Goal: Task Accomplishment & Management: Manage account settings

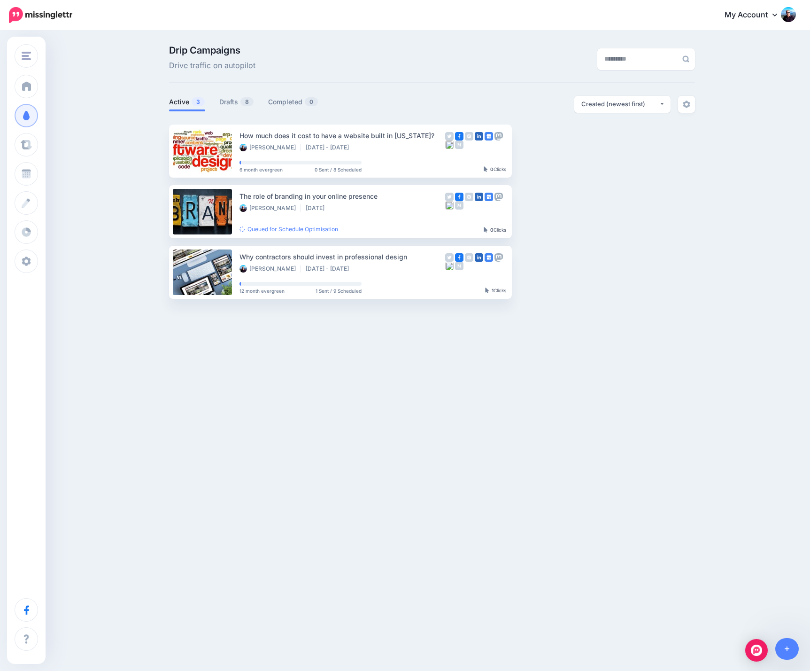
click at [230, 354] on div "Enrapture Media LOOP Enrapture.gg Isabelle Vets Roseneath Dental Doyle Motors C…" at bounding box center [405, 212] width 810 height 362
click at [230, 104] on link "Drafts 8" at bounding box center [236, 101] width 35 height 11
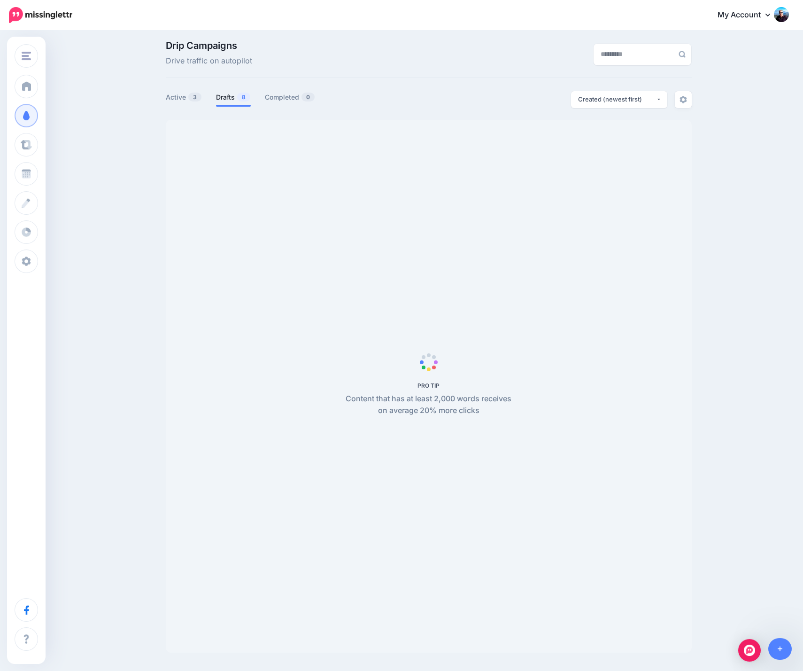
scroll to position [8, 0]
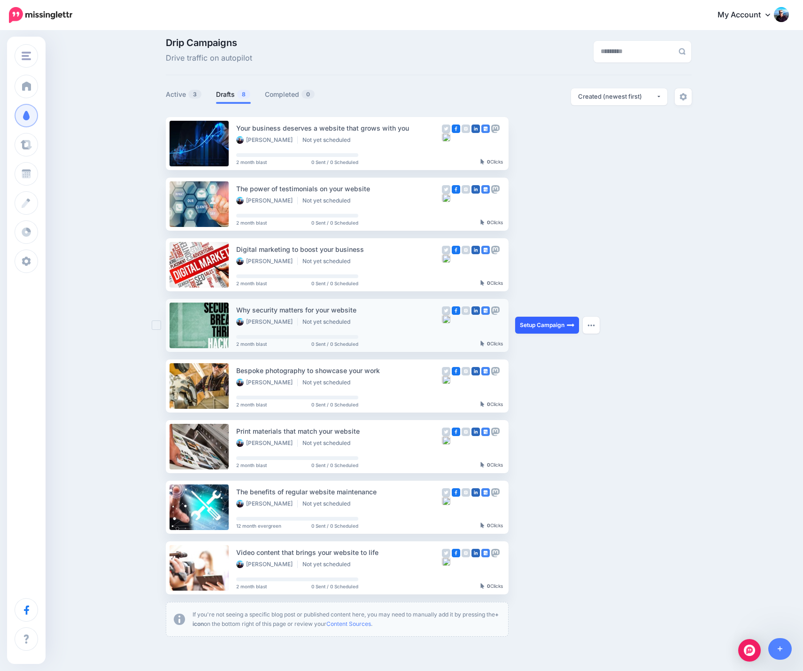
click at [548, 324] on link "Setup Campaign" at bounding box center [547, 325] width 64 height 17
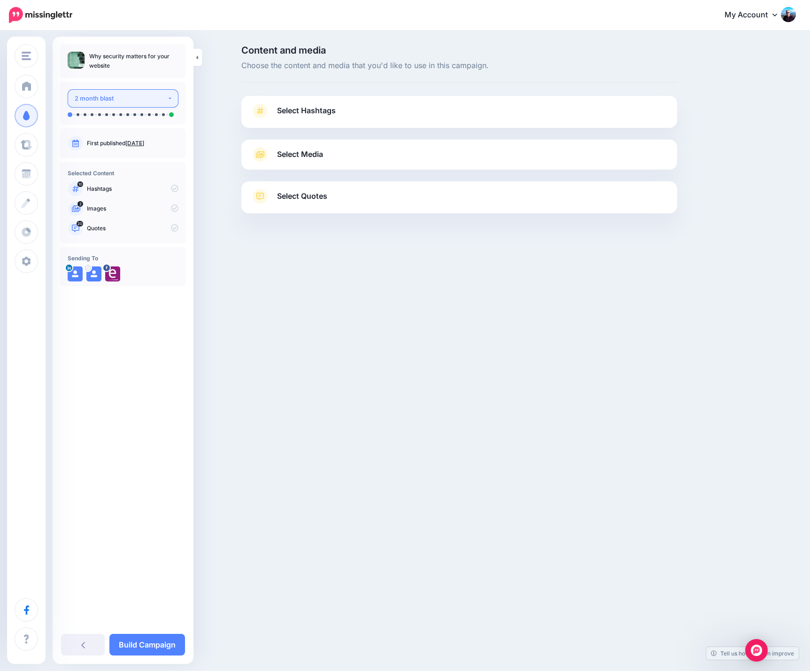
click at [170, 98] on button "2 month blast" at bounding box center [123, 98] width 111 height 18
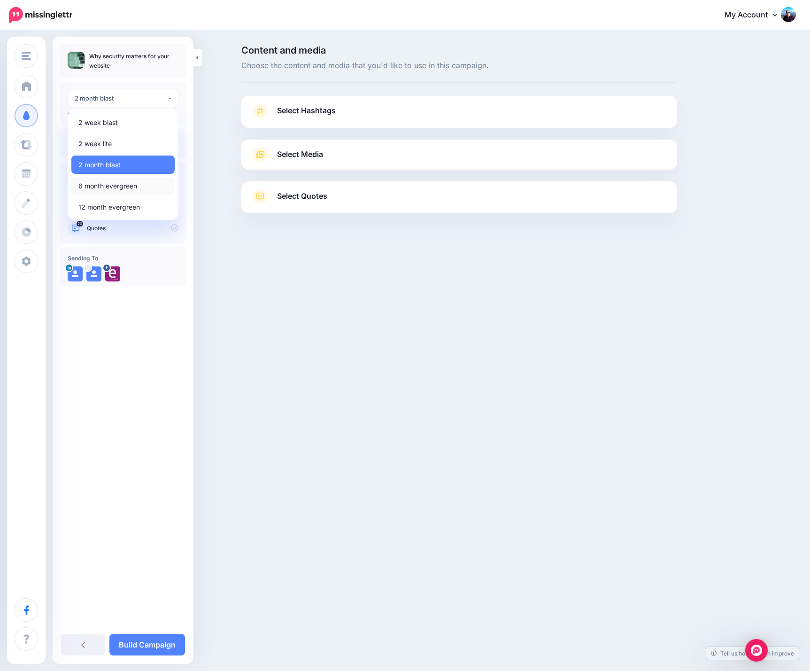
click at [120, 185] on span "6 month evergreen" at bounding box center [107, 185] width 59 height 11
select select "******"
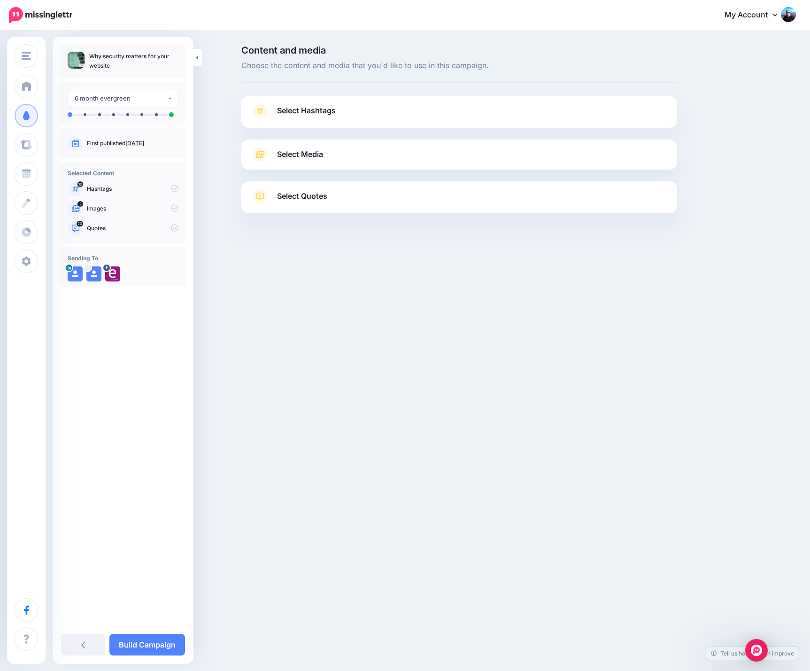
click at [370, 115] on link "Select Hashtags" at bounding box center [459, 115] width 417 height 24
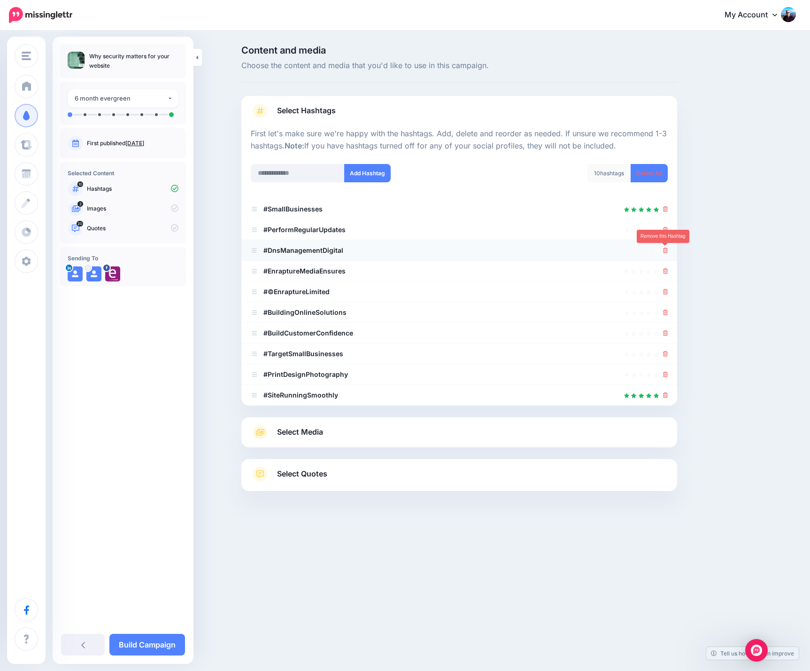
click at [665, 249] on icon at bounding box center [665, 251] width 5 height 6
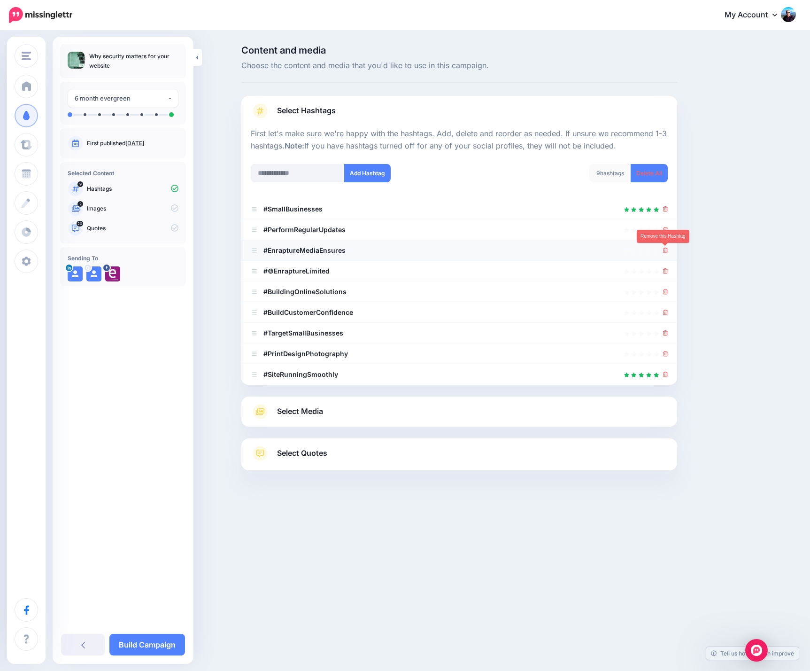
click at [665, 249] on icon at bounding box center [665, 251] width 5 height 6
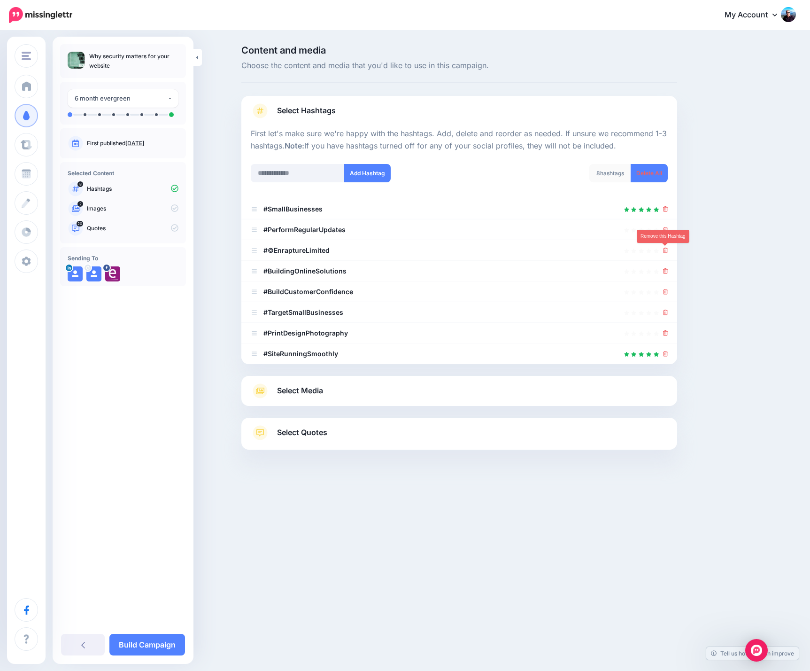
click at [665, 249] on icon at bounding box center [665, 251] width 5 height 6
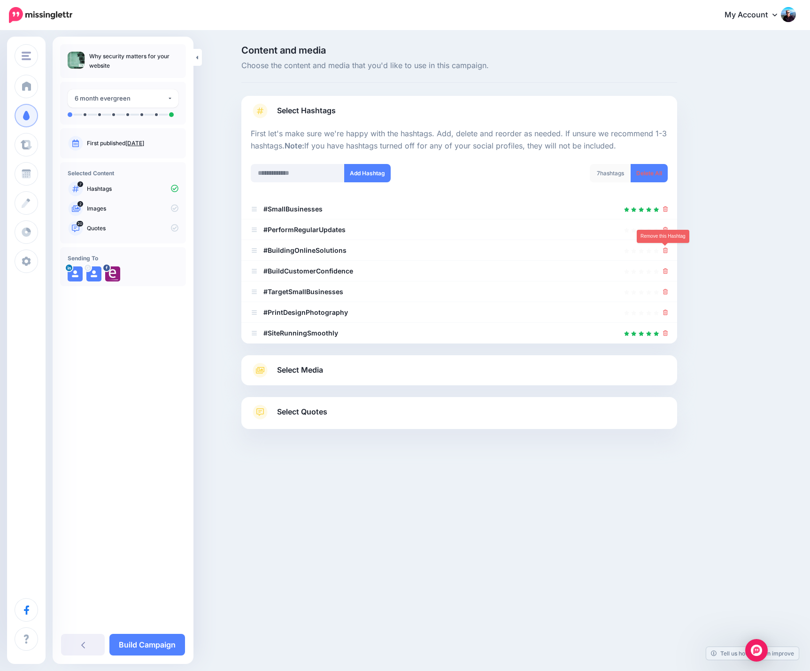
click at [665, 249] on icon at bounding box center [665, 251] width 5 height 6
click at [665, 249] on link at bounding box center [663, 250] width 10 height 8
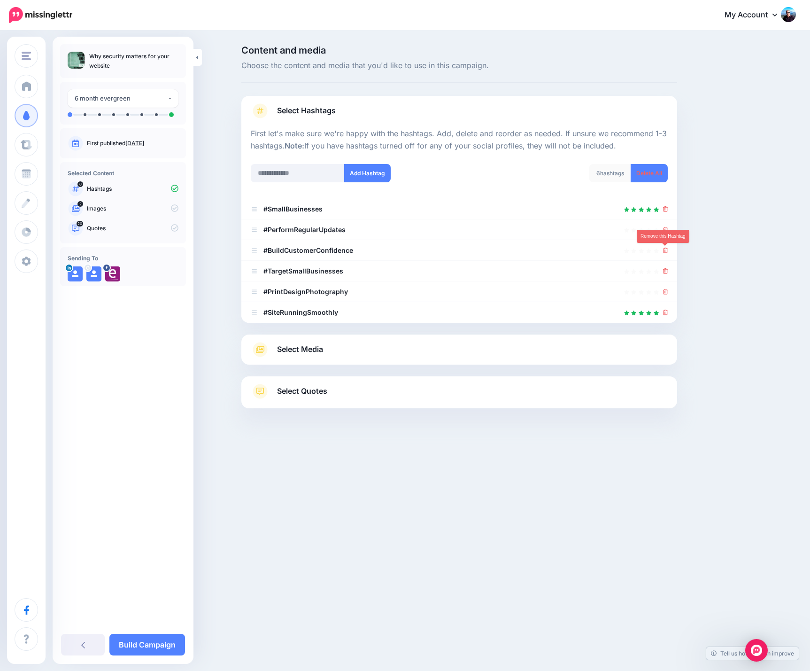
click at [665, 249] on icon at bounding box center [665, 251] width 5 height 6
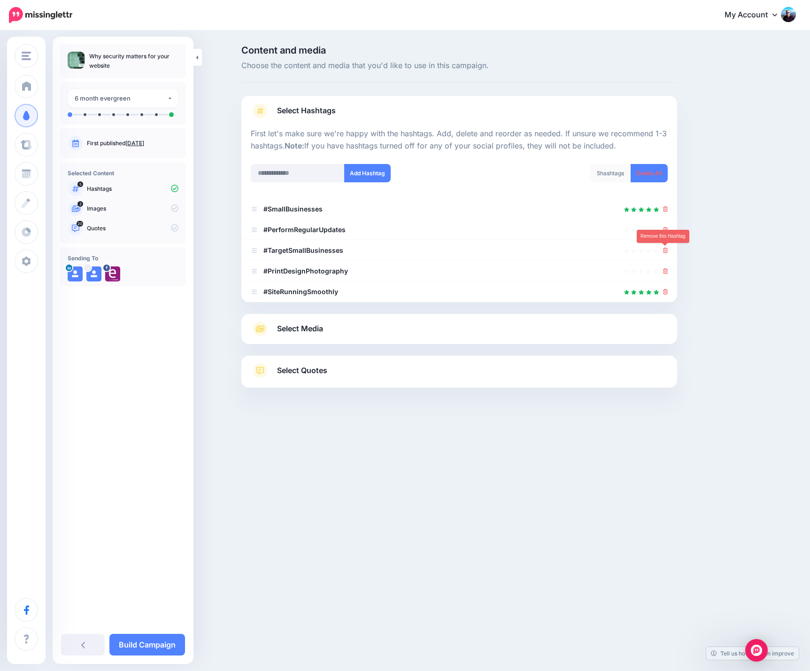
click at [665, 249] on icon at bounding box center [665, 251] width 5 height 6
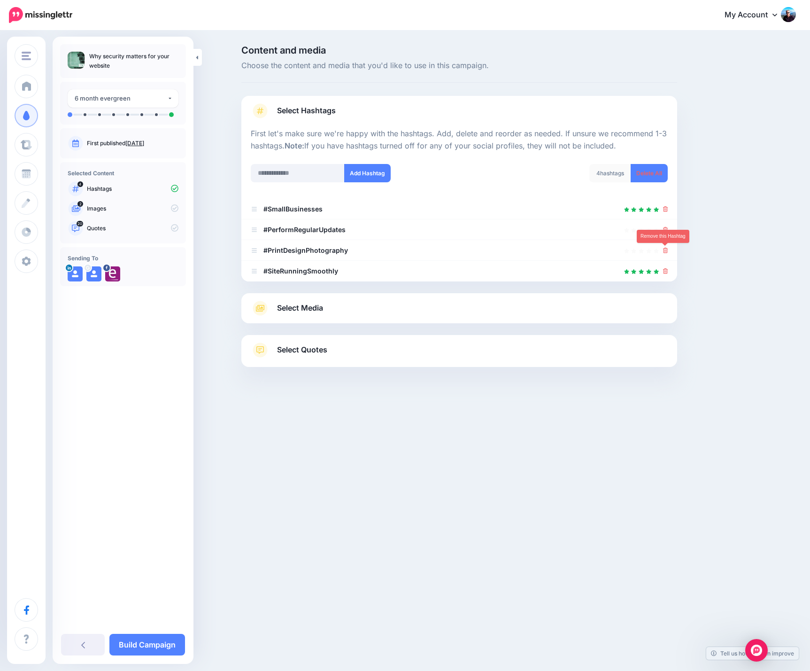
click at [665, 249] on icon at bounding box center [665, 251] width 5 height 6
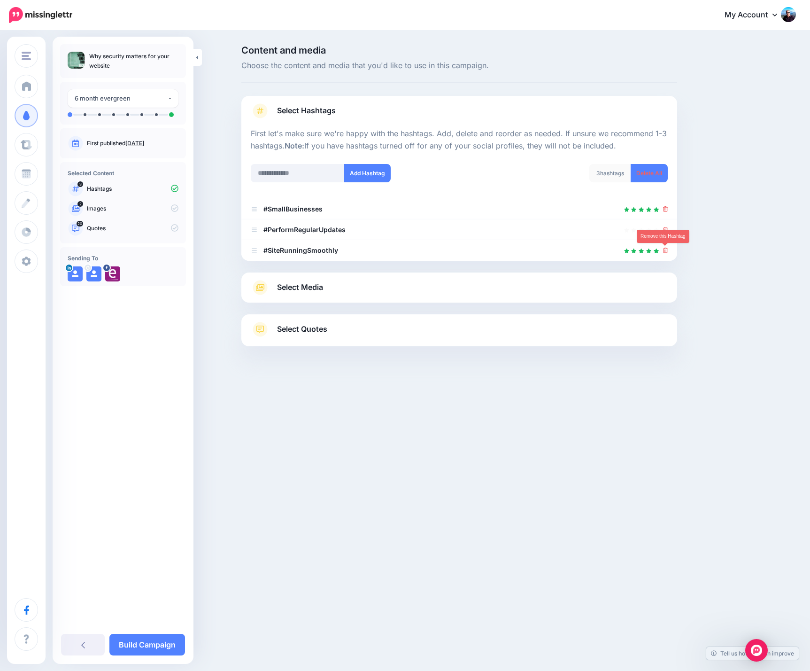
click at [665, 249] on icon at bounding box center [665, 251] width 5 height 6
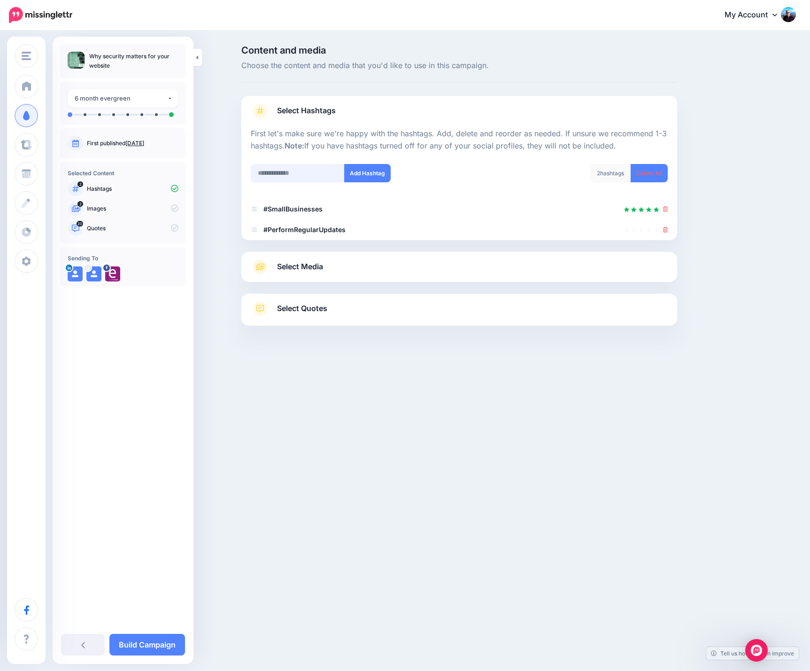
click at [308, 171] on input "text" at bounding box center [298, 173] width 94 height 18
type input "**********"
click at [362, 170] on button "Add Hashtag" at bounding box center [367, 173] width 47 height 18
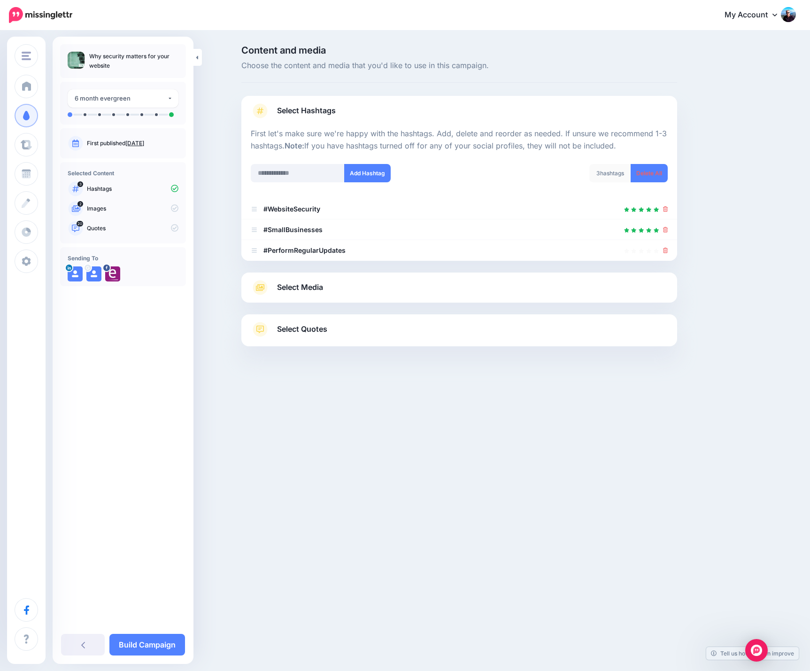
click at [359, 286] on link "Select Media" at bounding box center [459, 287] width 417 height 15
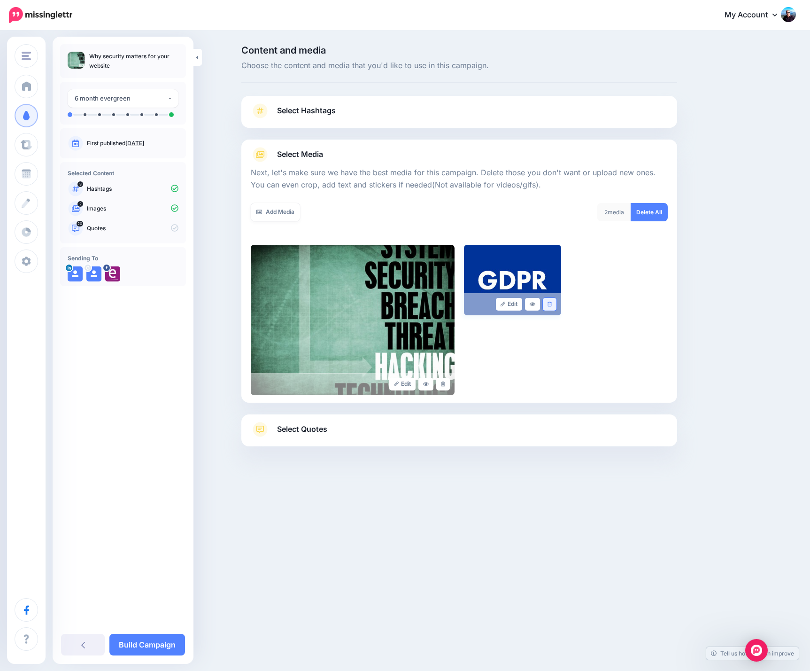
click at [545, 304] on link at bounding box center [550, 304] width 14 height 13
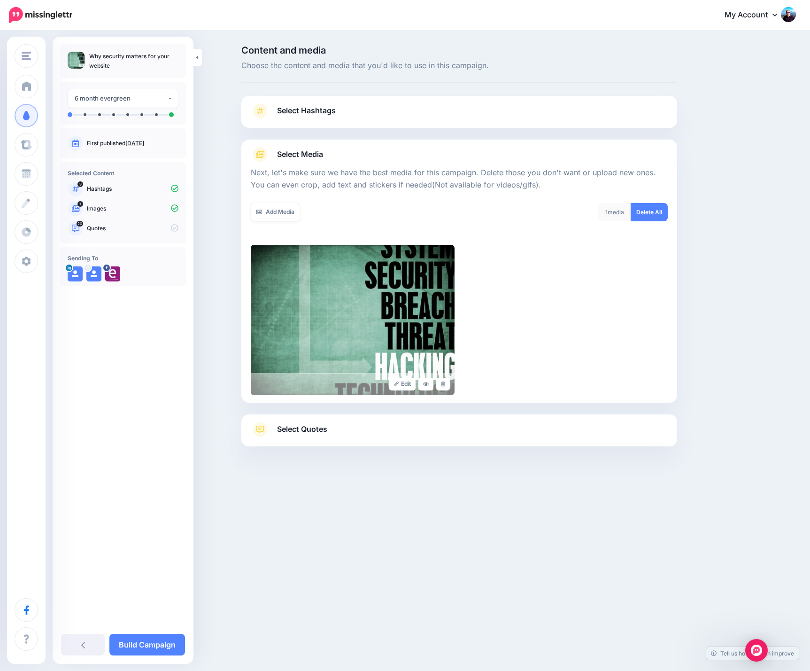
click at [580, 265] on div "Edit" at bounding box center [459, 320] width 417 height 150
click at [287, 209] on link "Add Media" at bounding box center [275, 212] width 49 height 18
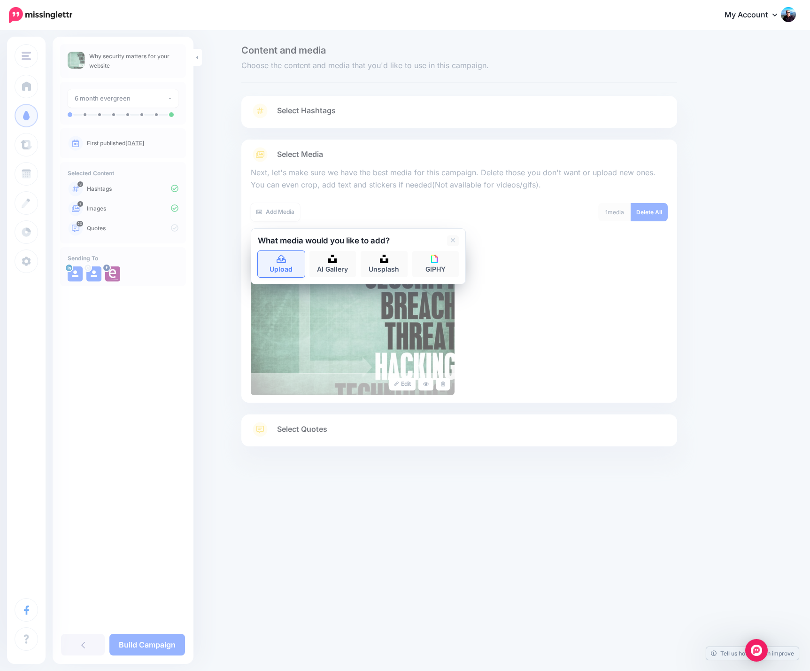
click at [279, 263] on icon at bounding box center [281, 259] width 9 height 8
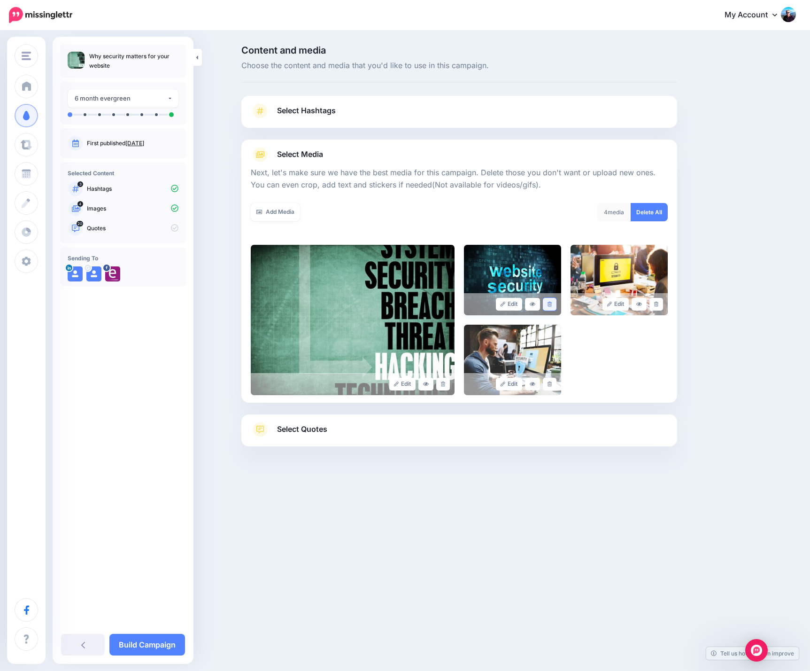
click at [552, 306] on icon at bounding box center [550, 304] width 4 height 5
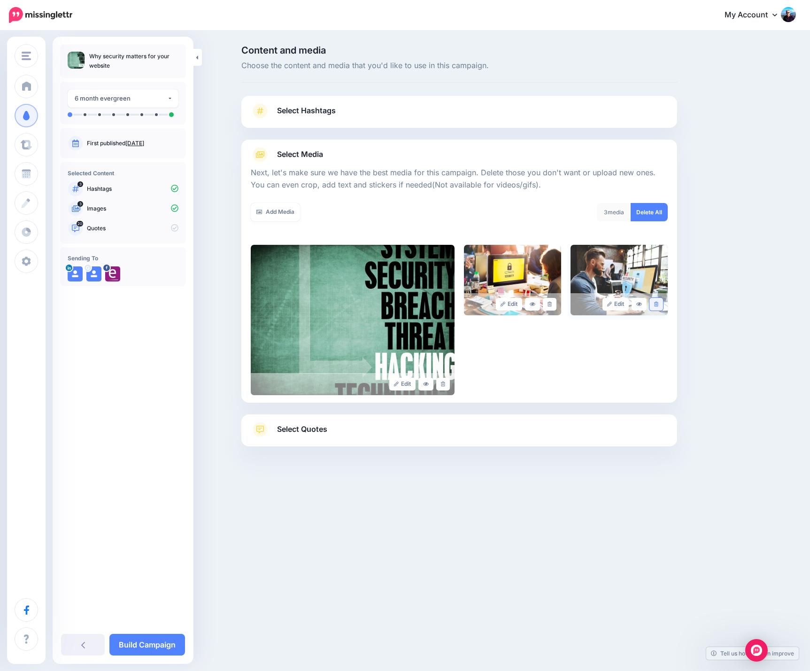
click at [658, 305] on icon at bounding box center [656, 304] width 4 height 5
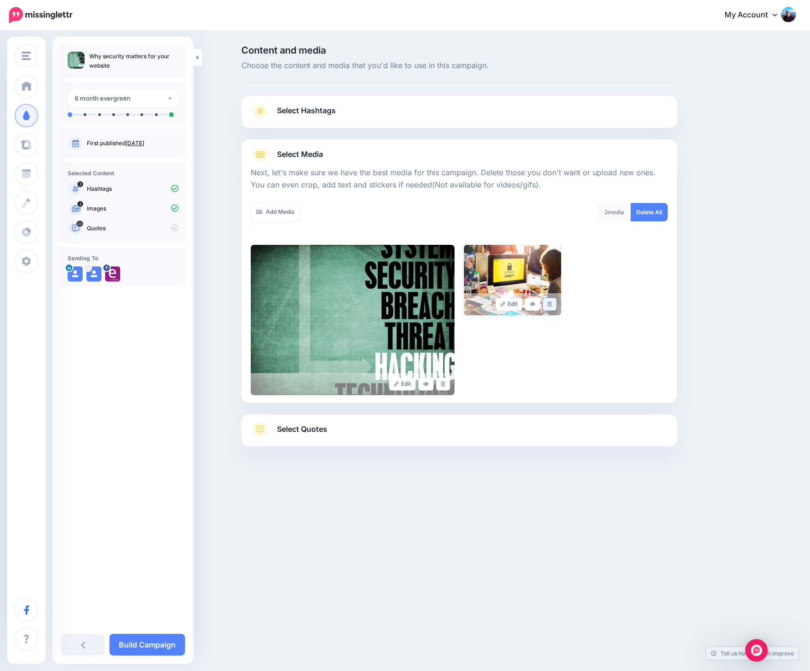
click at [553, 305] on link at bounding box center [550, 304] width 14 height 13
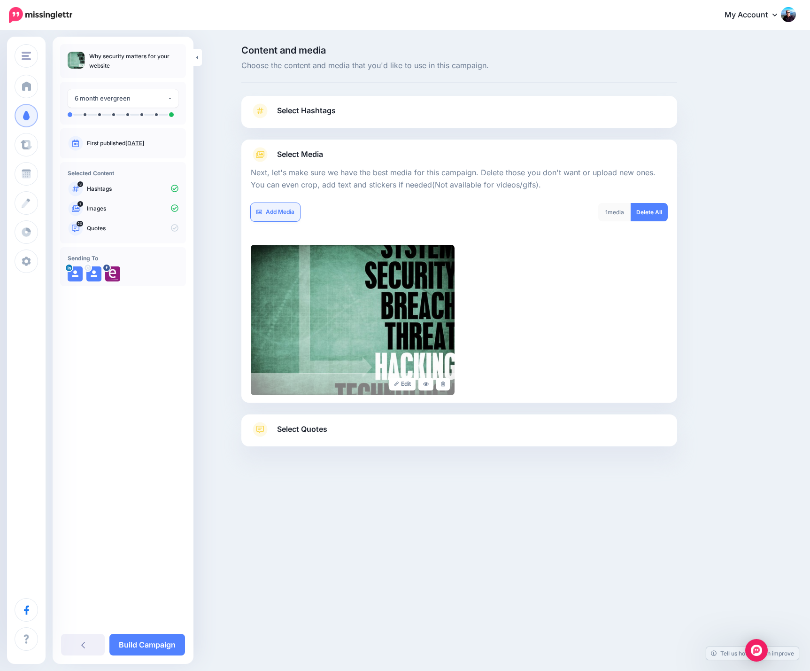
click at [271, 206] on link "Add Media" at bounding box center [275, 212] width 49 height 18
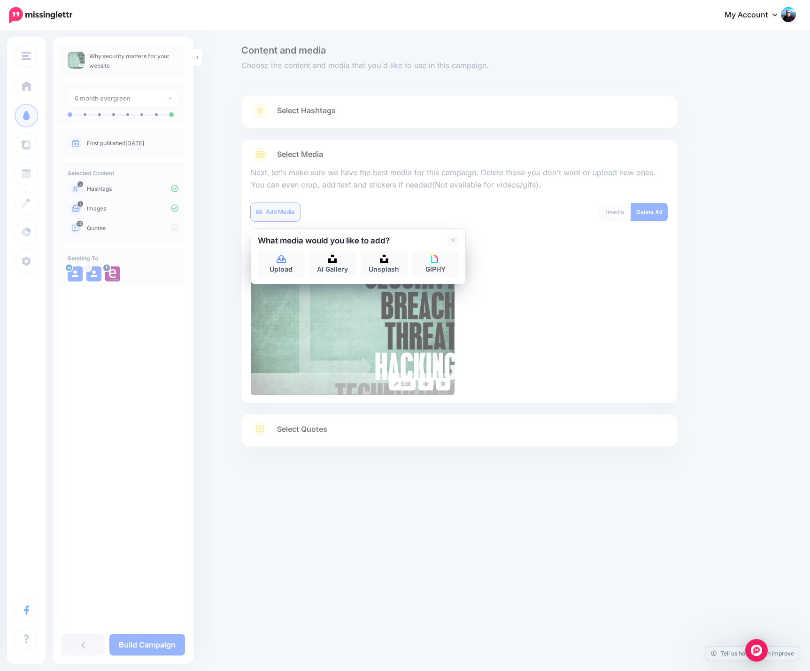
click at [270, 212] on link "Add Media" at bounding box center [275, 212] width 49 height 18
click at [445, 487] on div at bounding box center [459, 469] width 436 height 47
click at [601, 260] on div "Edit" at bounding box center [459, 320] width 417 height 150
click at [277, 527] on div "Enrapture Media LOOP Enrapture.gg Isabelle Vets Roseneath Dental Doyle Motors C…" at bounding box center [405, 335] width 810 height 671
click at [538, 253] on div "Edit" at bounding box center [459, 320] width 417 height 150
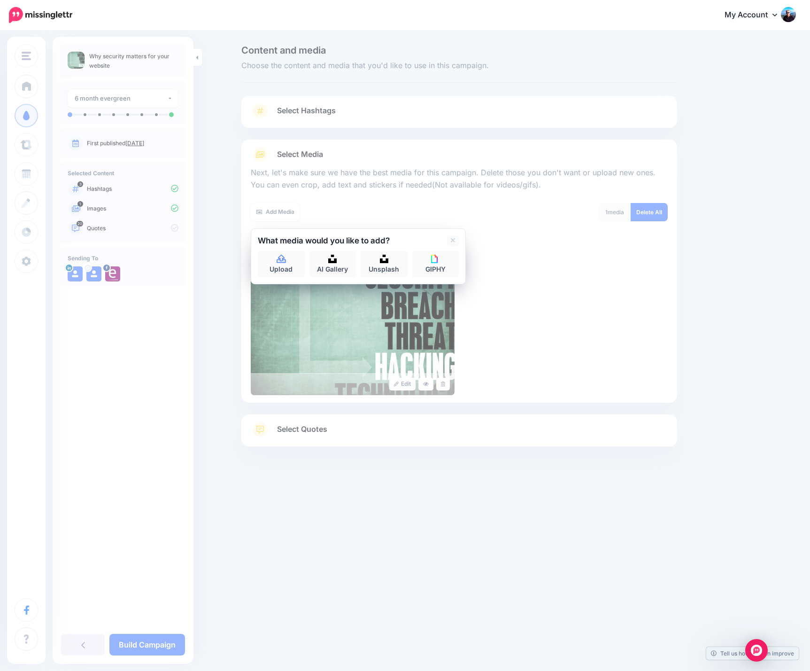
click at [374, 109] on link "Select Hashtags" at bounding box center [459, 115] width 417 height 24
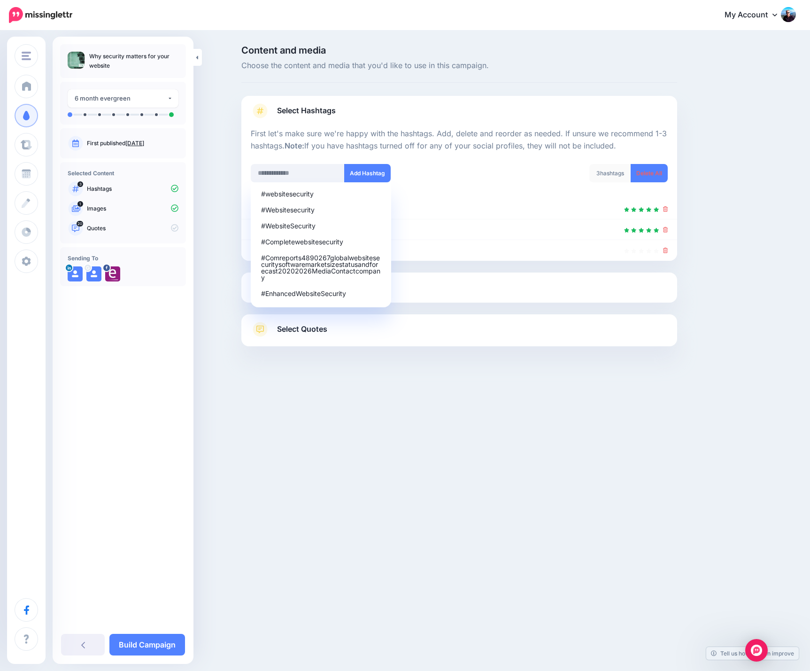
click at [456, 172] on div "#websitesecurity #Websitesecurity #WebsiteSecurity #Completewebsitesecurity #Co…" at bounding box center [352, 179] width 216 height 30
click at [440, 152] on p "First let's make sure we're happy with the hashtags. Add, delete and reorder as…" at bounding box center [459, 140] width 417 height 24
click at [326, 171] on input "text" at bounding box center [298, 173] width 94 height 18
click at [290, 223] on div "#WebsiteSecurity" at bounding box center [321, 226] width 120 height 7
type input "**********"
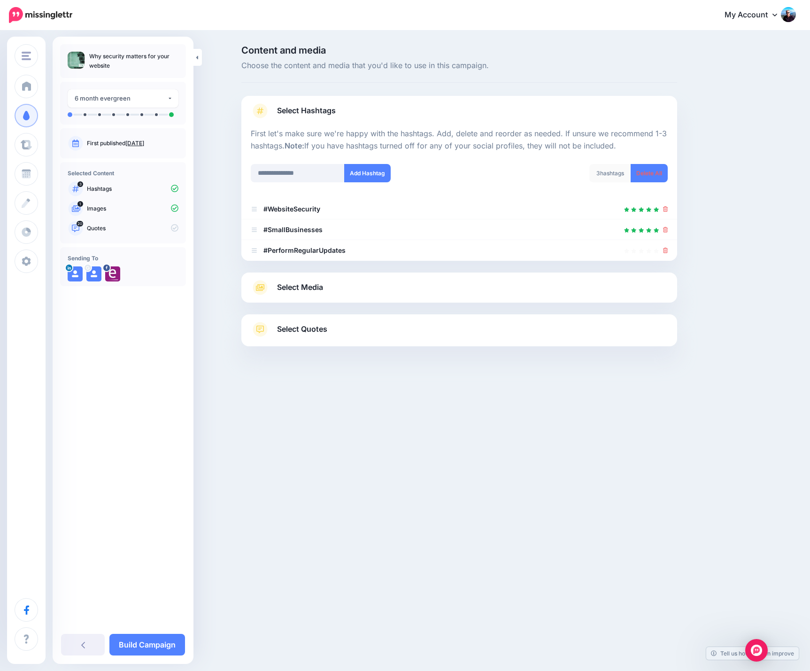
click at [394, 499] on div "Enrapture Media LOOP Enrapture.gg Isabelle Vets Roseneath Dental Doyle Motors C…" at bounding box center [405, 335] width 810 height 671
click at [388, 293] on link "Select Media" at bounding box center [459, 287] width 417 height 15
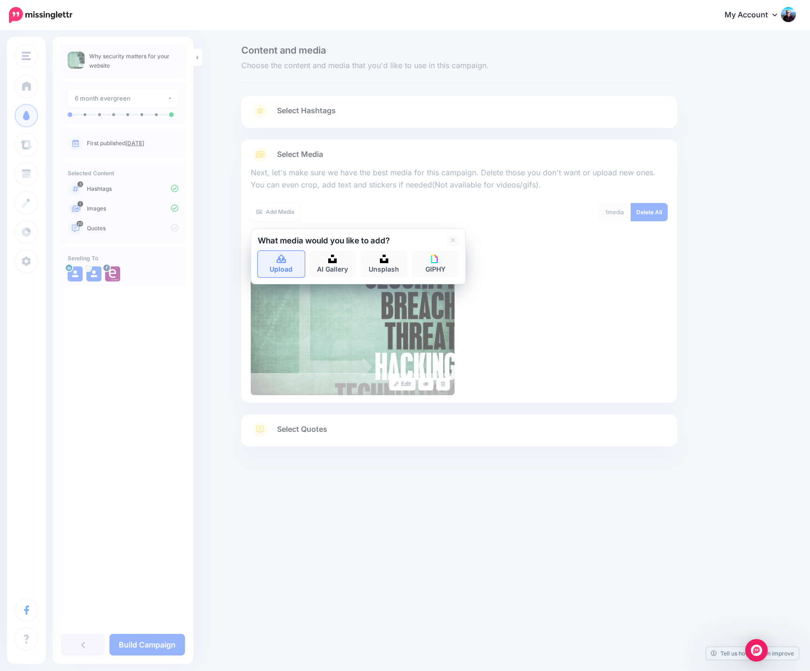
click at [282, 260] on icon at bounding box center [281, 259] width 9 height 8
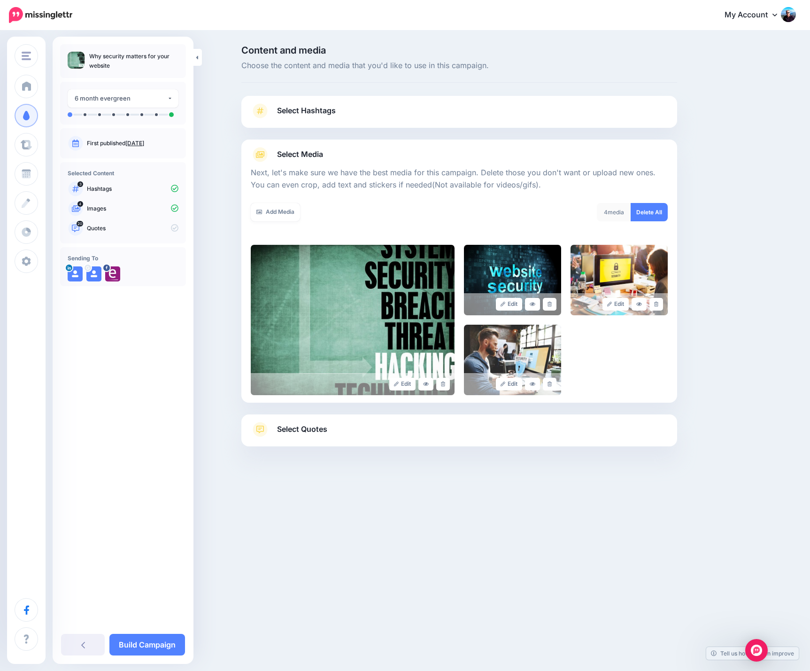
click at [437, 419] on div "Select Quotes Choose your favourite quotes or go with our recommendations. The …" at bounding box center [459, 430] width 436 height 32
click at [433, 430] on link "Select Quotes" at bounding box center [459, 434] width 417 height 24
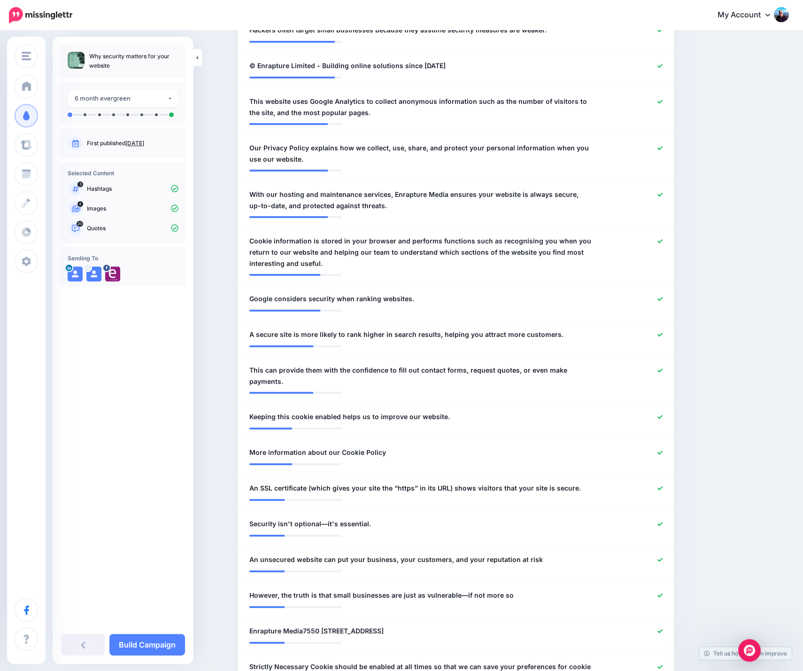
scroll to position [413, 0]
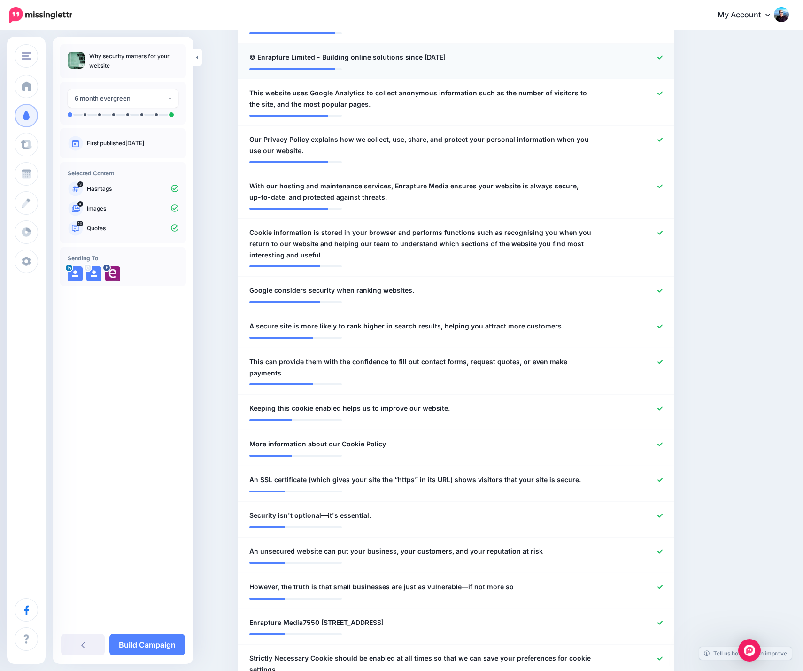
click at [665, 54] on div at bounding box center [633, 58] width 71 height 12
click at [663, 58] on icon at bounding box center [660, 57] width 5 height 5
click at [663, 94] on div at bounding box center [633, 98] width 71 height 23
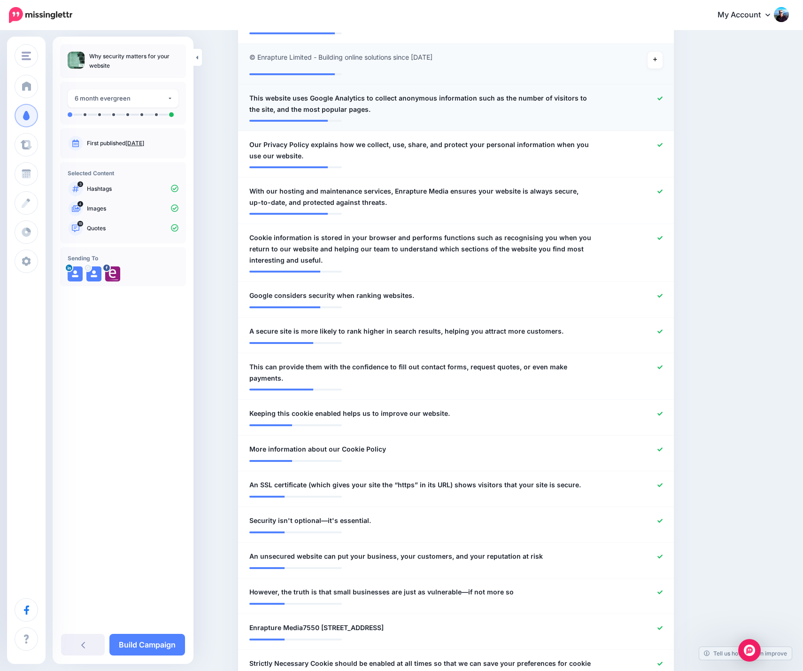
click at [663, 99] on icon at bounding box center [660, 98] width 5 height 4
click at [663, 146] on icon at bounding box center [660, 145] width 5 height 4
click at [662, 238] on icon at bounding box center [660, 237] width 5 height 5
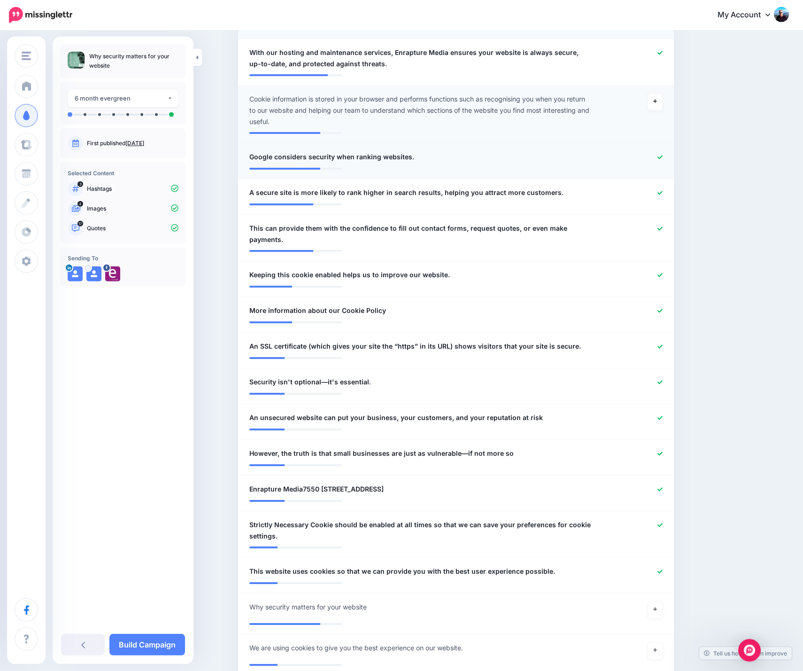
scroll to position [624, 0]
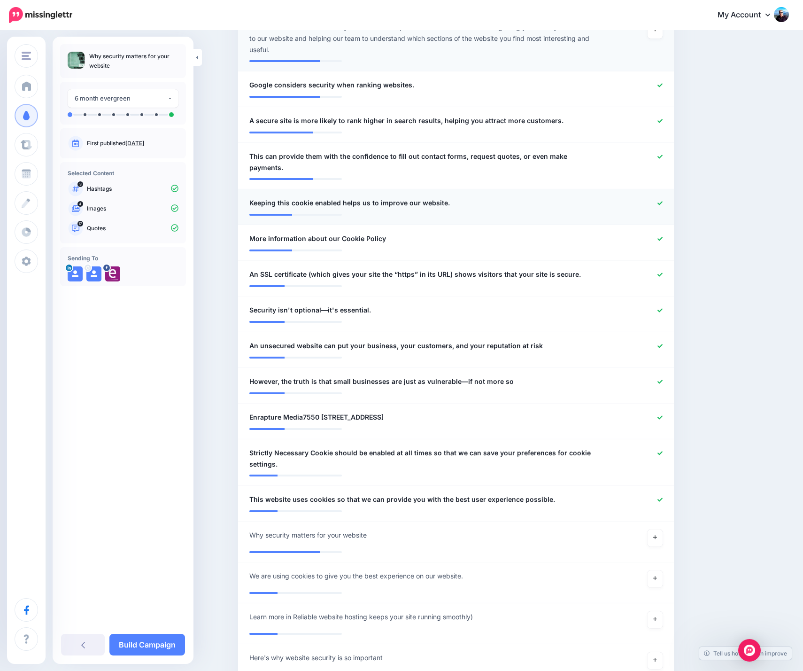
click at [663, 203] on icon at bounding box center [660, 203] width 5 height 4
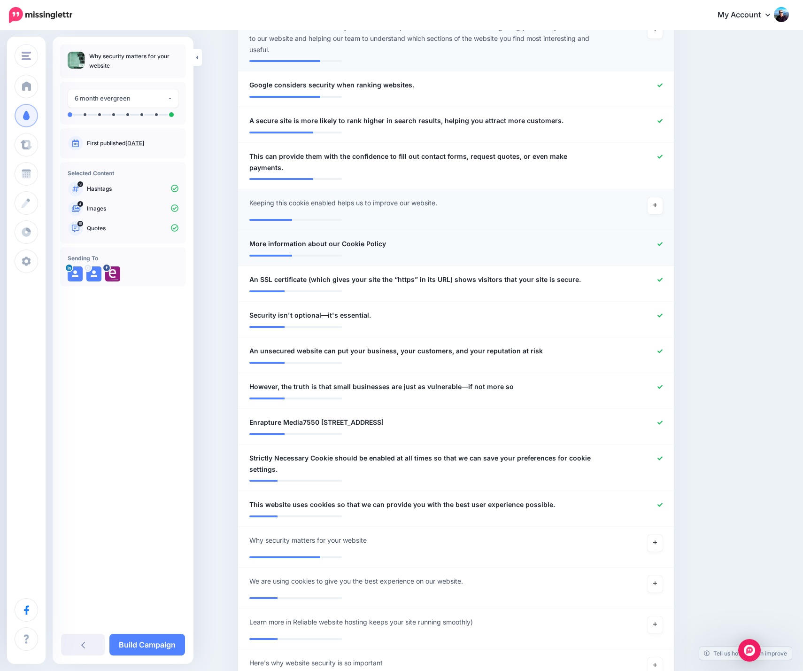
click at [662, 243] on icon at bounding box center [660, 243] width 5 height 5
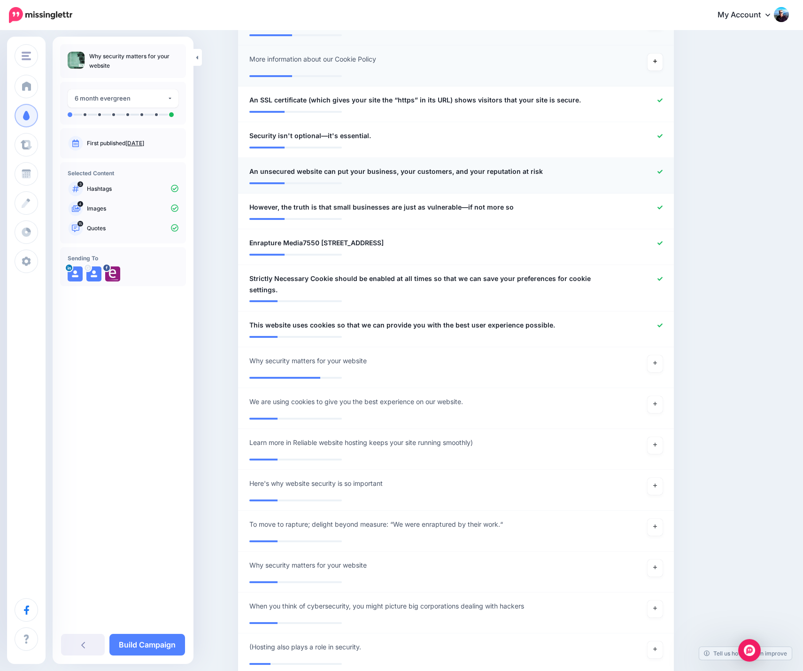
scroll to position [812, 0]
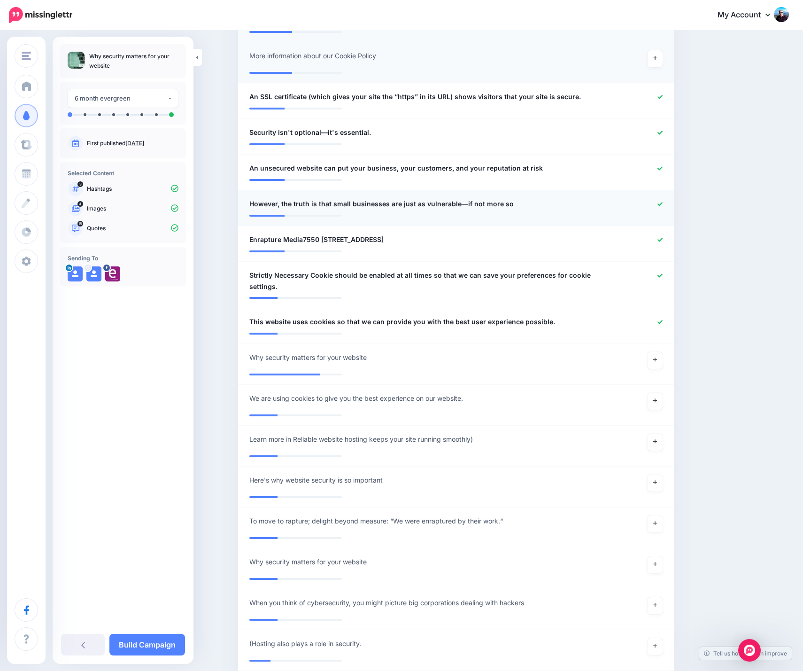
click at [663, 204] on icon at bounding box center [660, 204] width 5 height 5
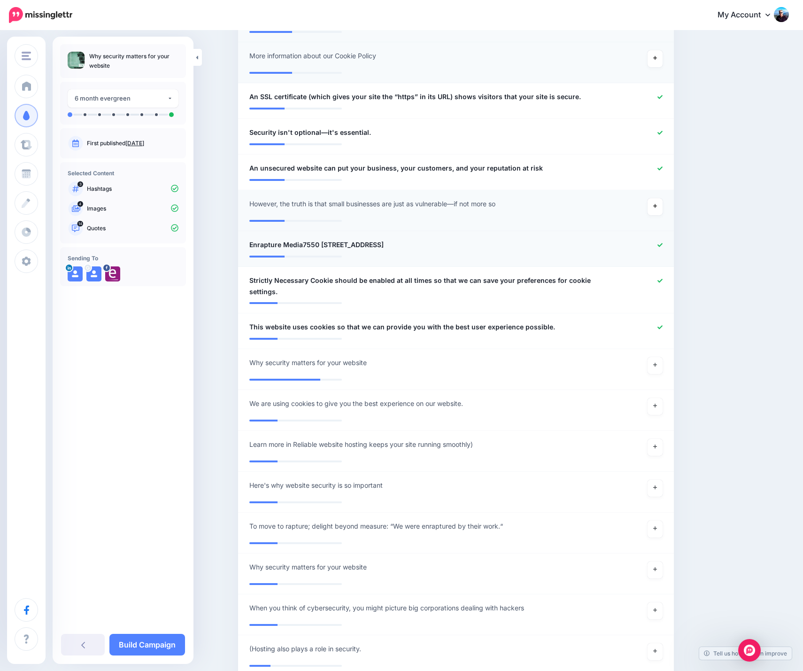
click at [663, 247] on icon at bounding box center [660, 245] width 5 height 4
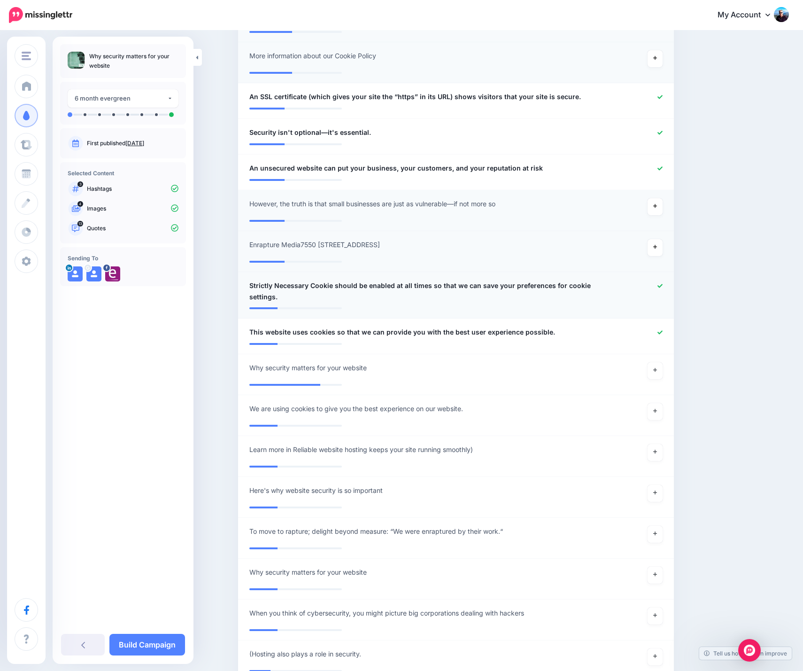
click at [663, 285] on icon at bounding box center [660, 285] width 5 height 5
click at [662, 331] on icon at bounding box center [660, 332] width 5 height 5
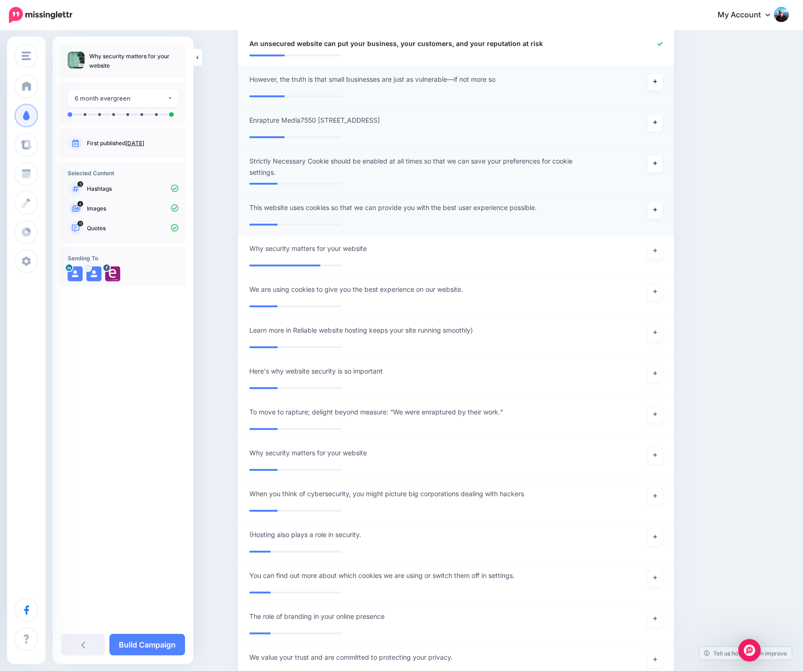
scroll to position [932, 0]
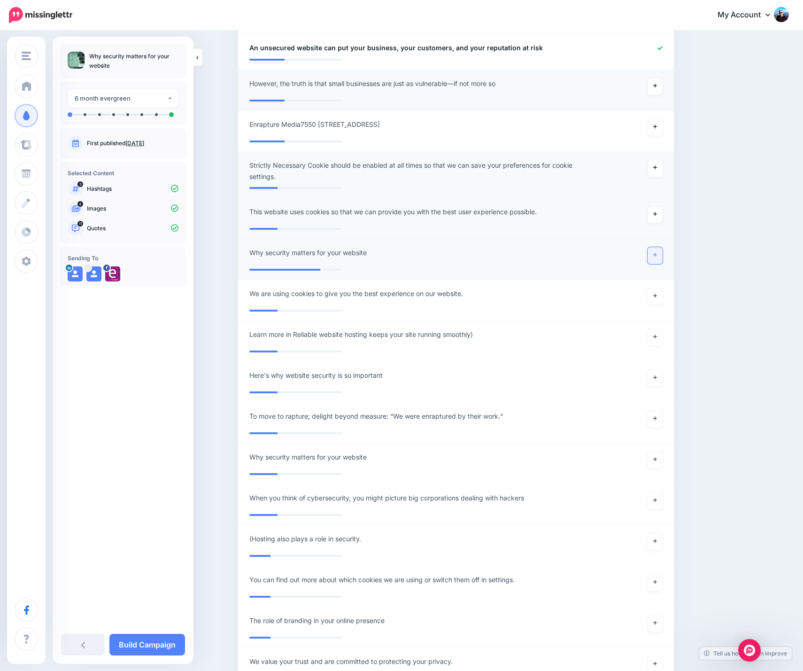
click at [657, 255] on icon at bounding box center [655, 254] width 4 height 5
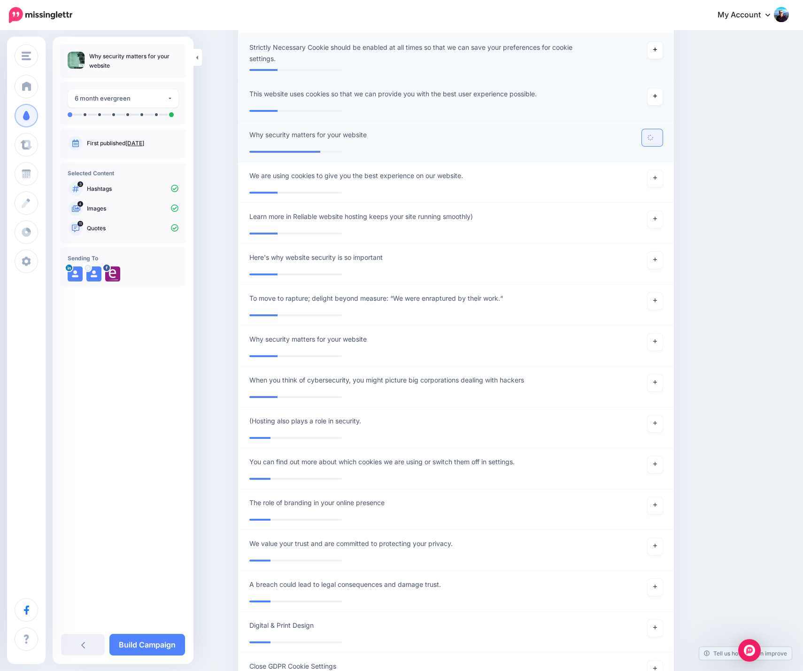
scroll to position [1052, 0]
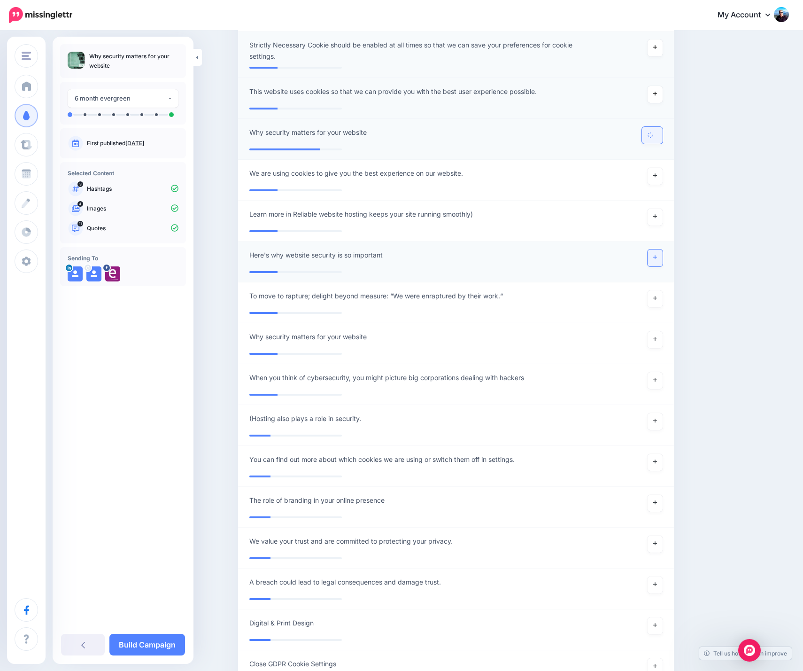
click at [657, 257] on link at bounding box center [655, 257] width 15 height 17
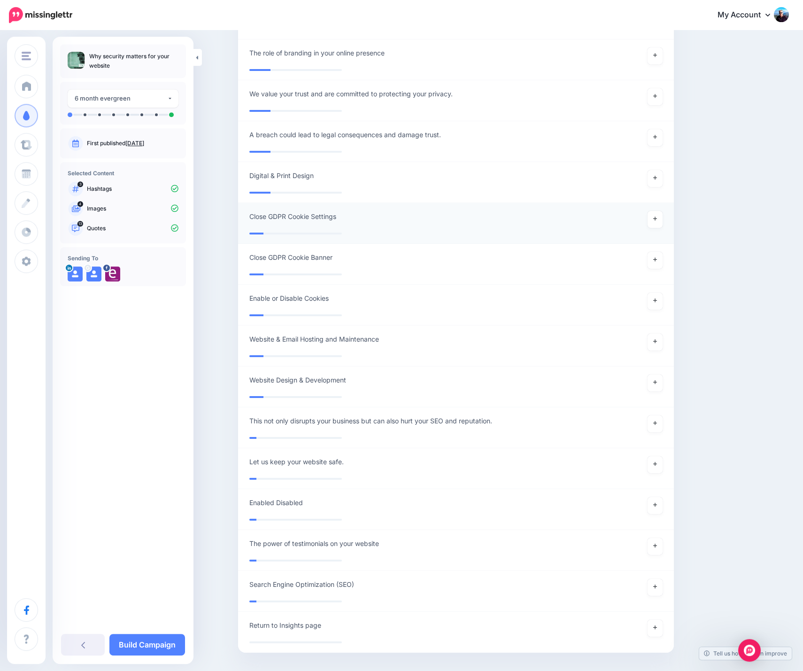
scroll to position [1532, 0]
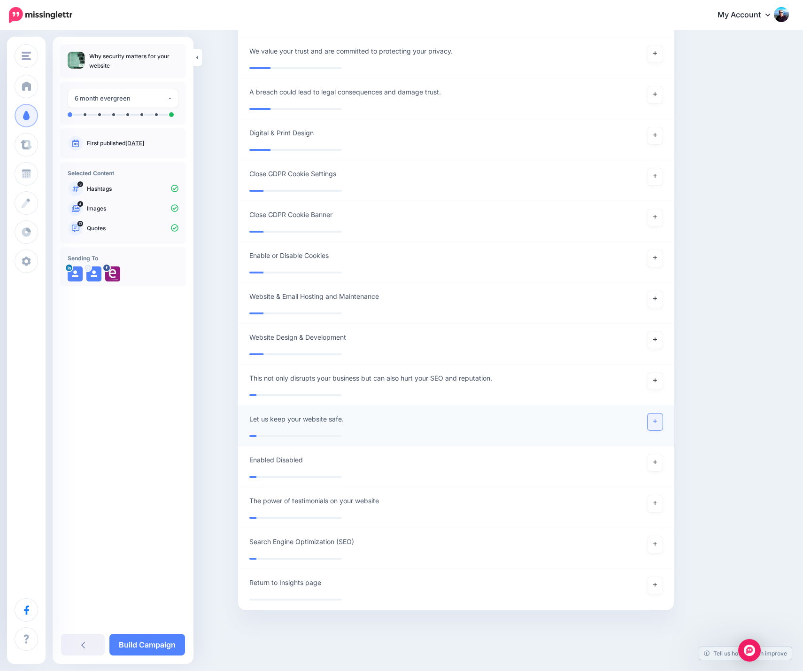
click at [657, 419] on icon at bounding box center [655, 421] width 4 height 5
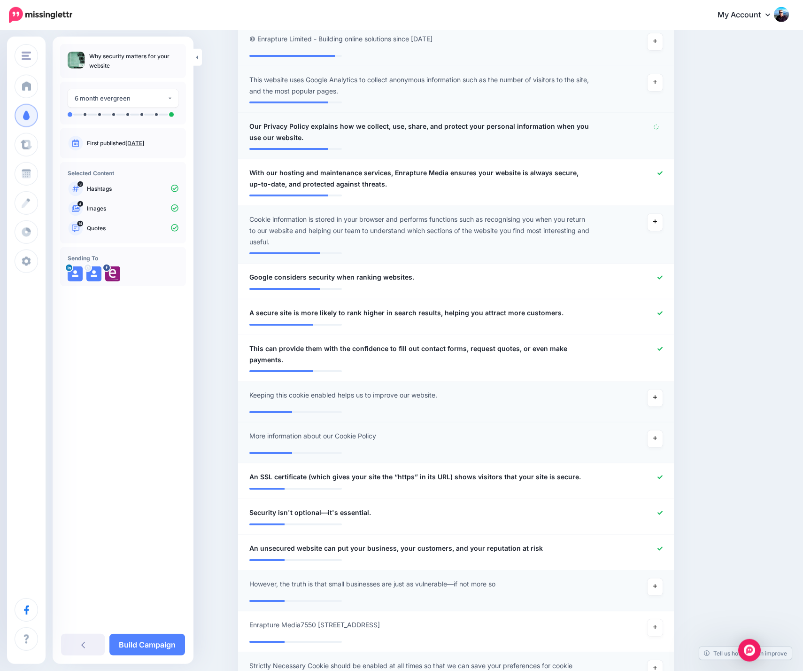
scroll to position [355, 0]
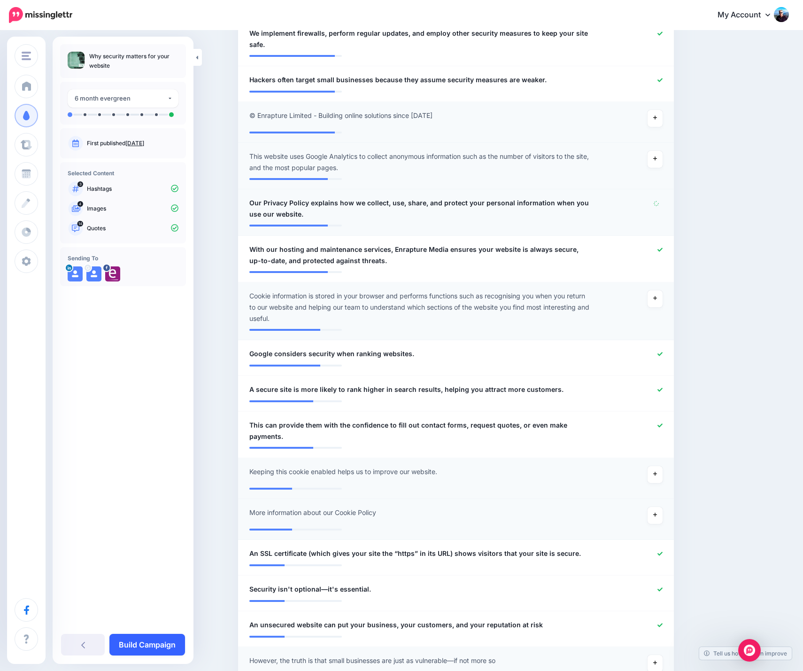
click at [161, 644] on link "Build Campaign" at bounding box center [147, 645] width 76 height 22
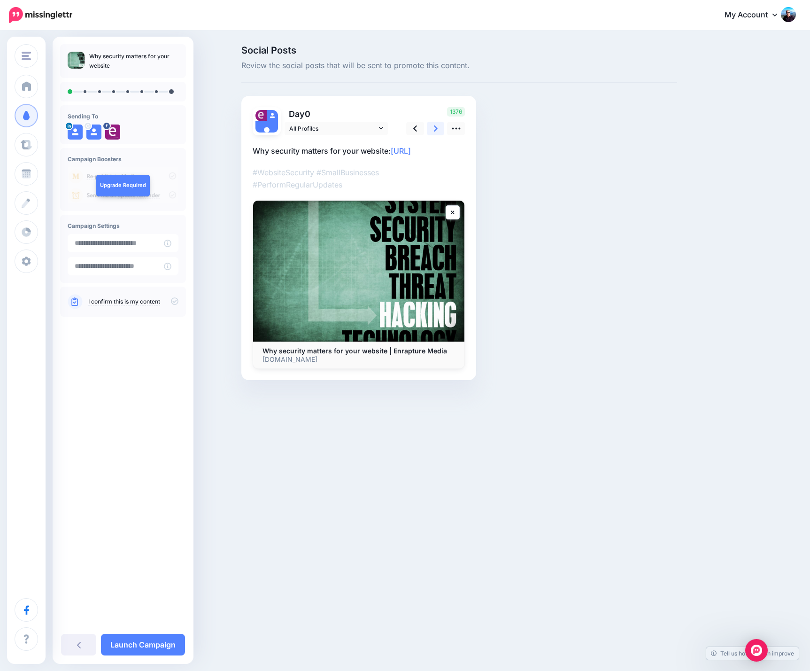
click at [435, 129] on icon at bounding box center [436, 129] width 4 height 10
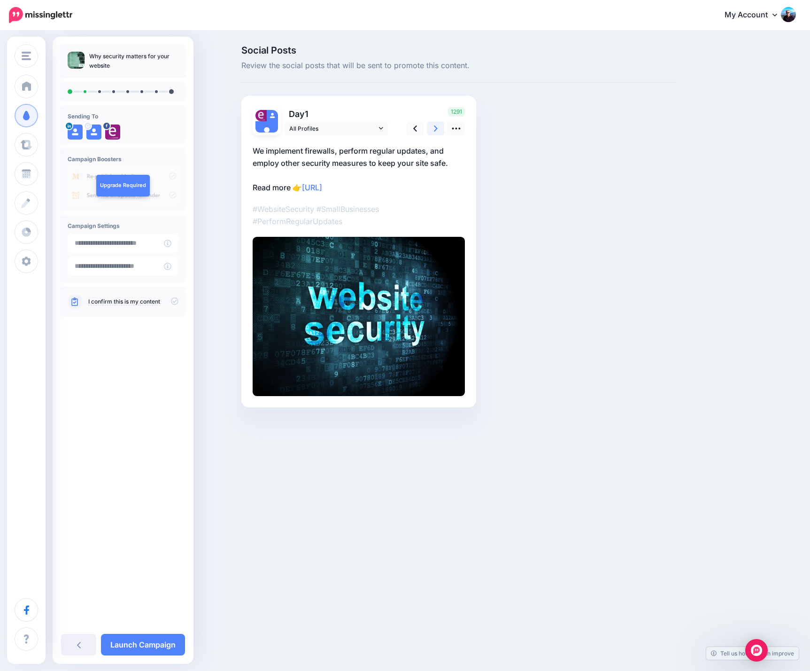
click at [436, 128] on icon at bounding box center [436, 128] width 4 height 6
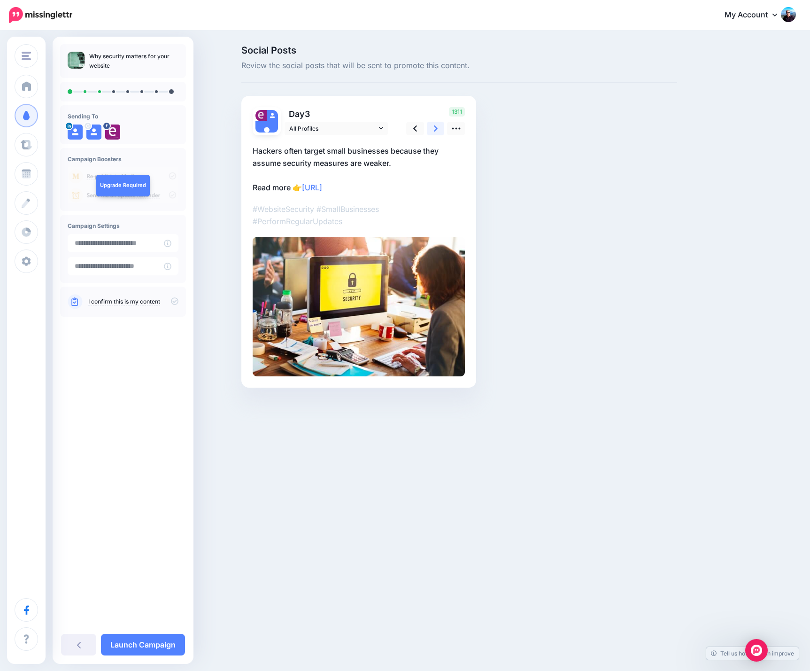
click at [436, 130] on icon at bounding box center [436, 128] width 4 height 6
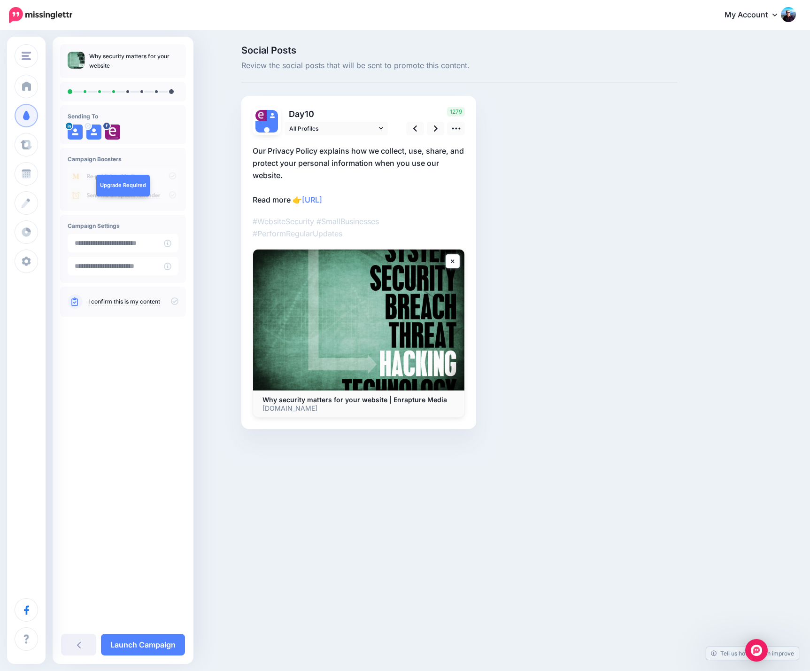
click at [139, 419] on div "Why security matters for your website Sending To" at bounding box center [123, 331] width 141 height 574
click at [203, 122] on div "Social Posts Review the social posts that will be sent to promote this content.…" at bounding box center [405, 251] width 810 height 440
click at [78, 645] on icon at bounding box center [79, 645] width 4 height 8
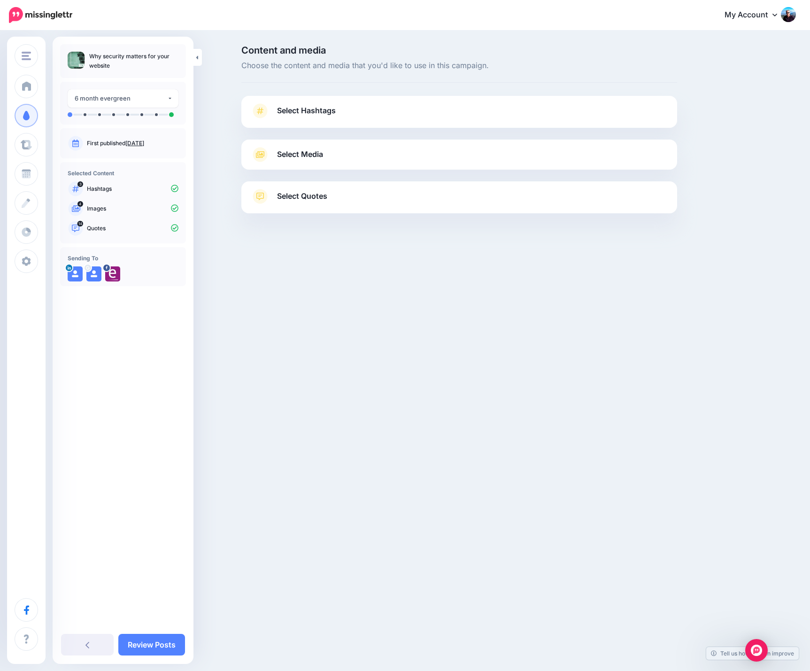
click at [367, 193] on link "Select Quotes" at bounding box center [459, 201] width 417 height 24
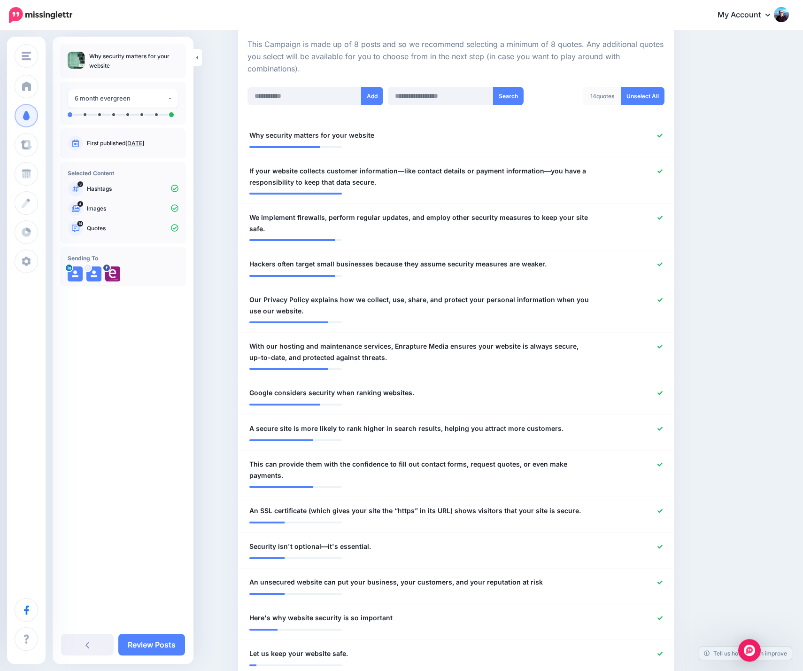
scroll to position [278, 0]
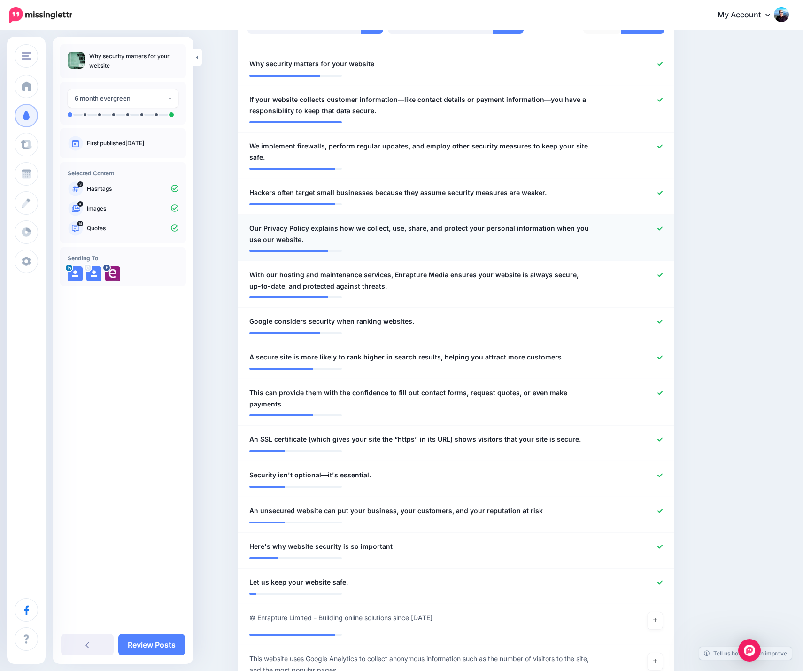
click at [662, 227] on icon at bounding box center [660, 228] width 5 height 5
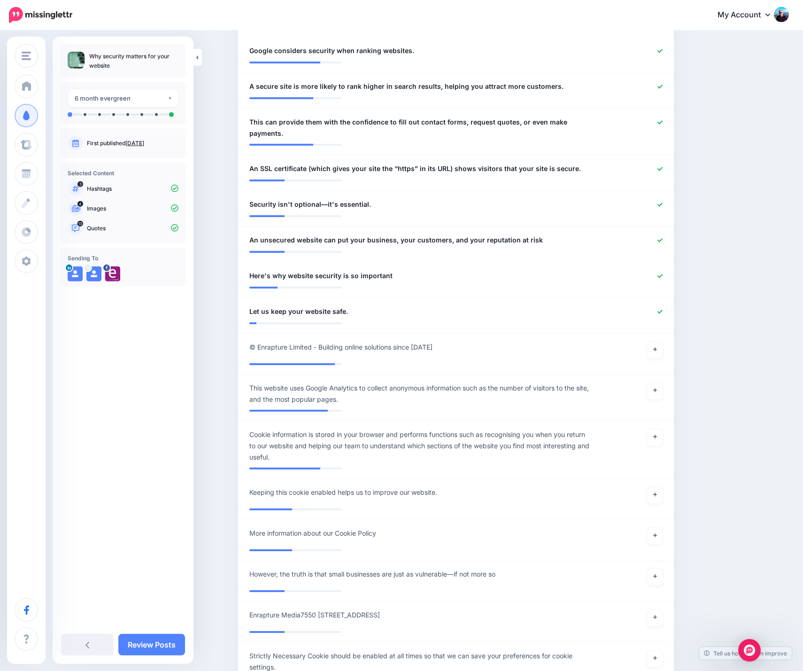
scroll to position [556, 0]
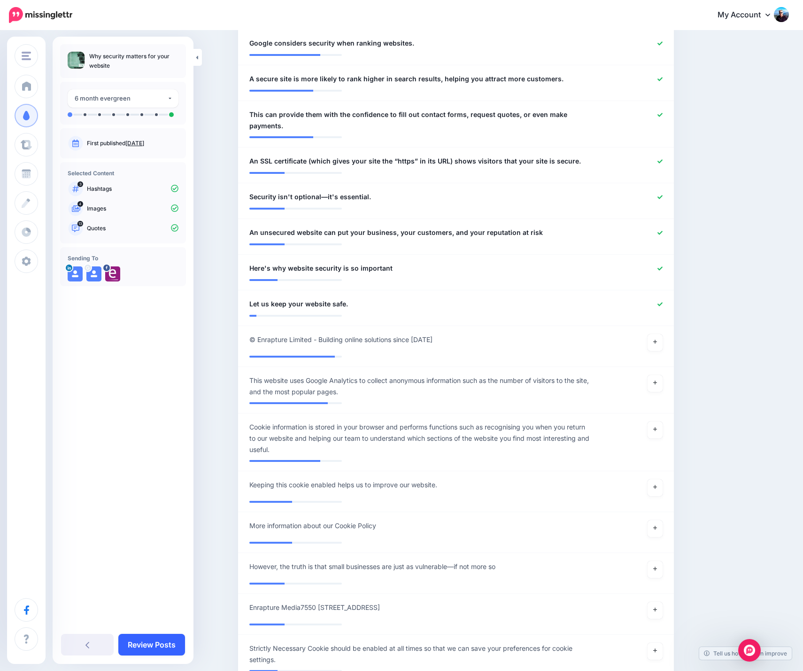
click at [165, 645] on link "Review Posts" at bounding box center [151, 645] width 67 height 22
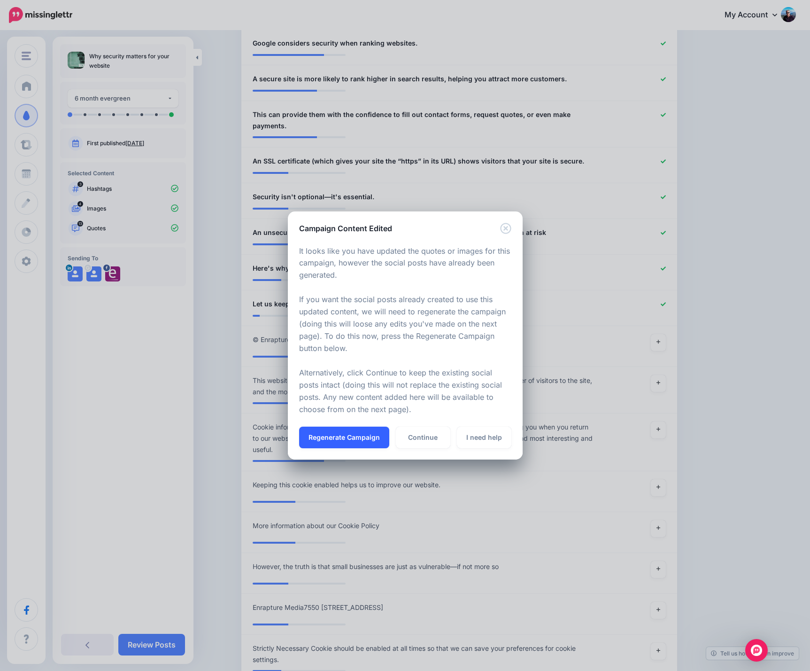
click at [360, 440] on button "Regenerate Campaign" at bounding box center [344, 438] width 90 height 22
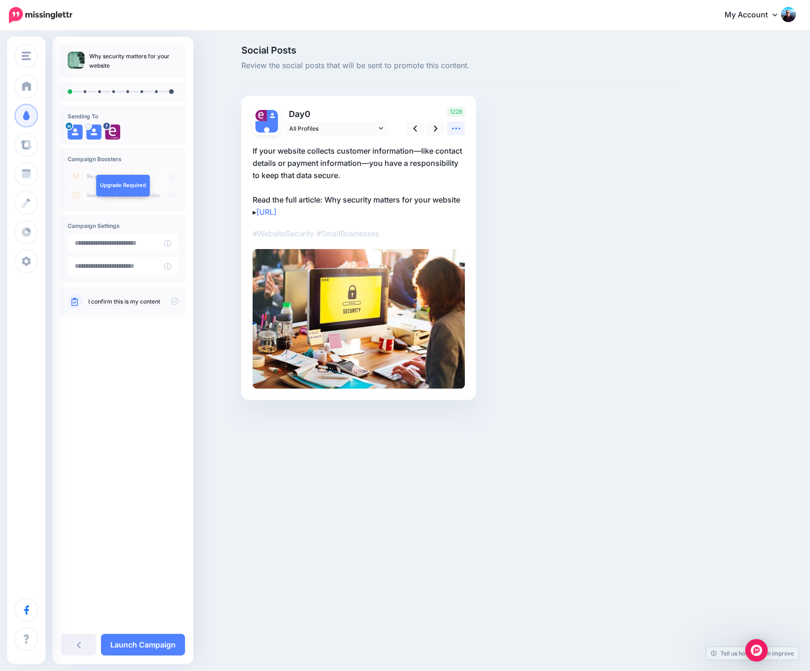
click at [460, 131] on icon at bounding box center [456, 129] width 10 height 10
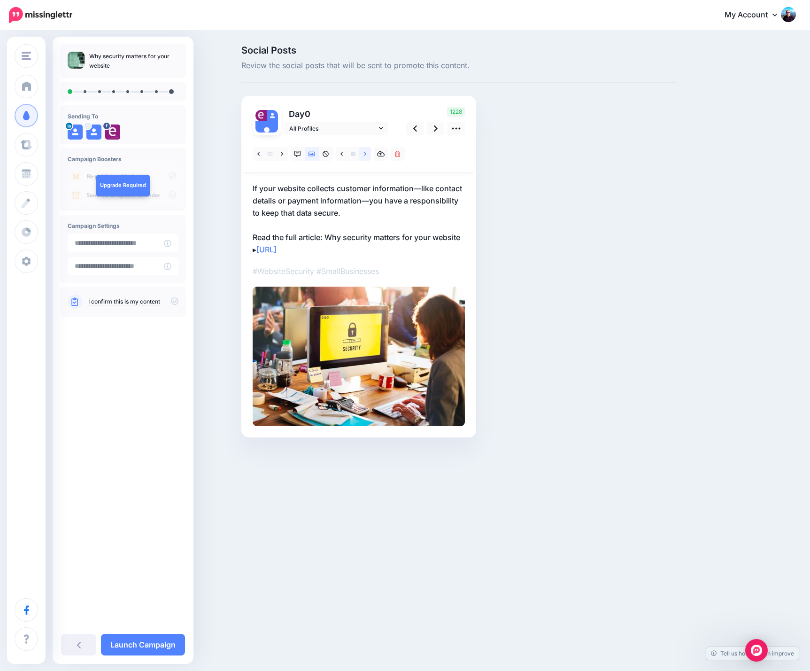
click at [365, 154] on icon at bounding box center [365, 154] width 2 height 7
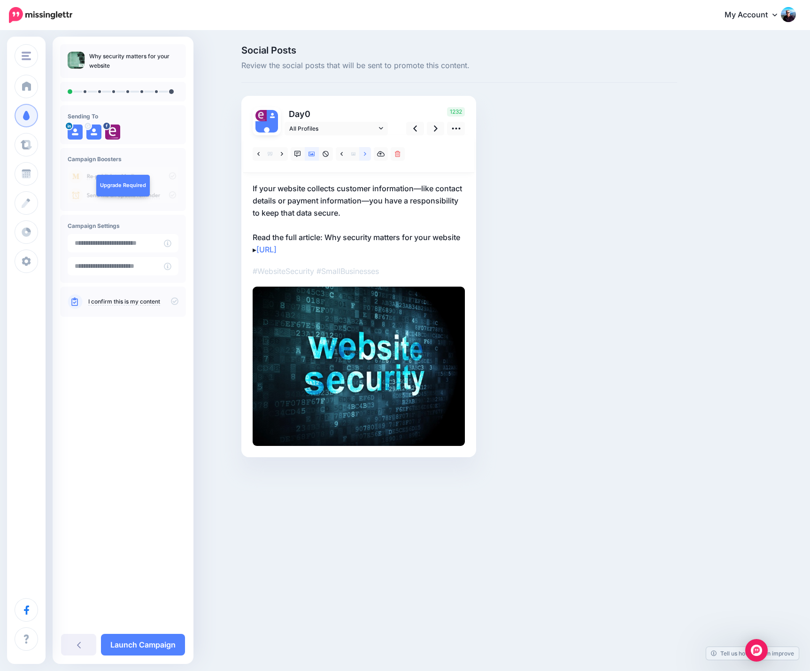
click at [365, 154] on icon at bounding box center [365, 154] width 2 height 7
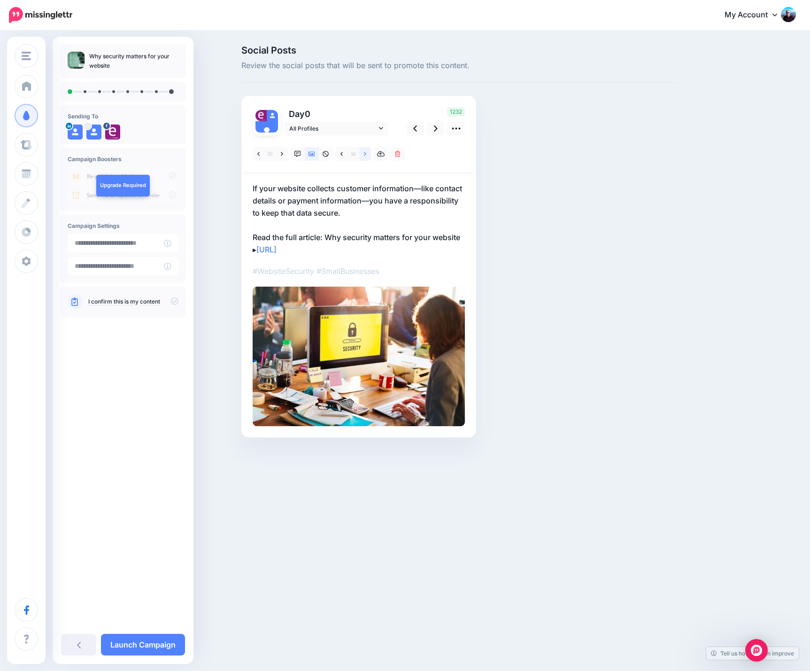
click at [365, 154] on icon at bounding box center [365, 154] width 2 height 7
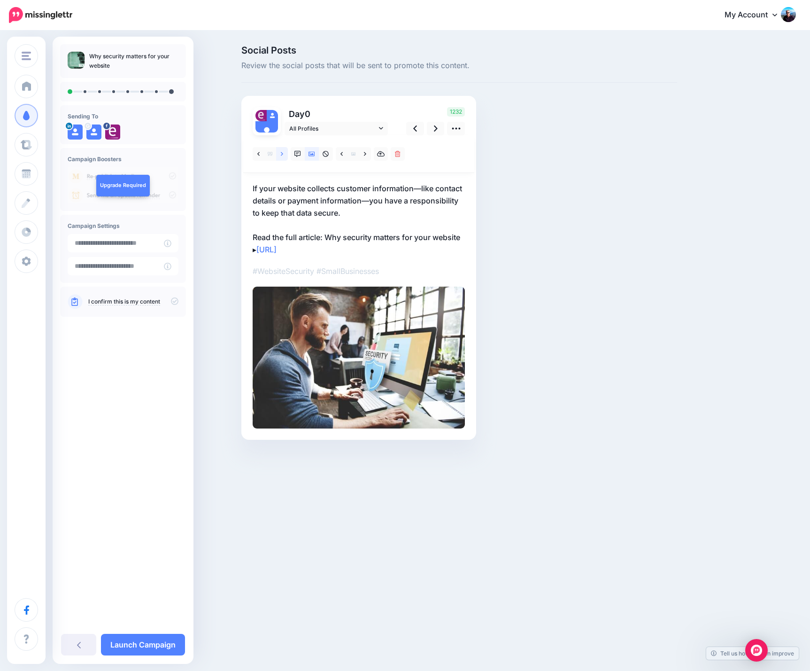
click at [282, 155] on icon at bounding box center [282, 154] width 2 height 4
click at [437, 129] on icon at bounding box center [436, 128] width 4 height 6
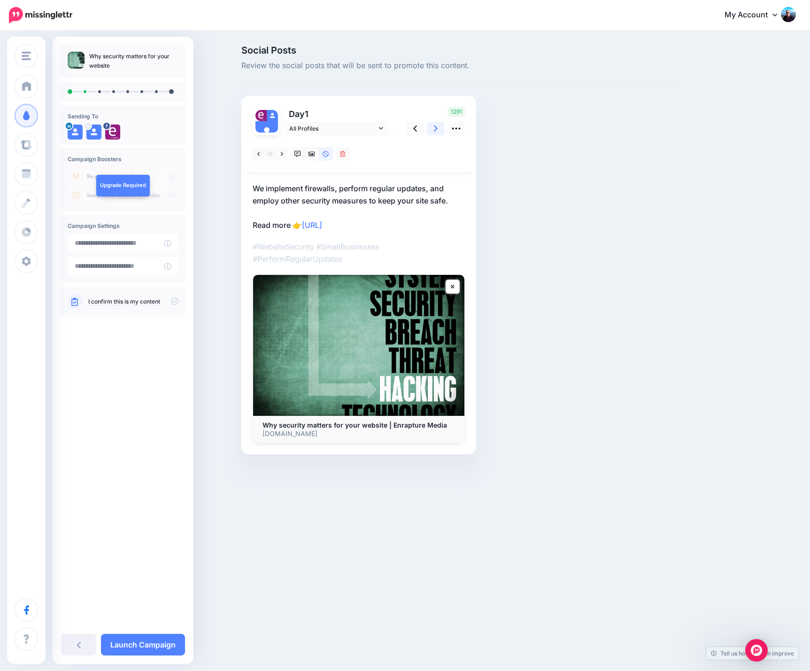
click at [436, 128] on icon at bounding box center [436, 128] width 4 height 6
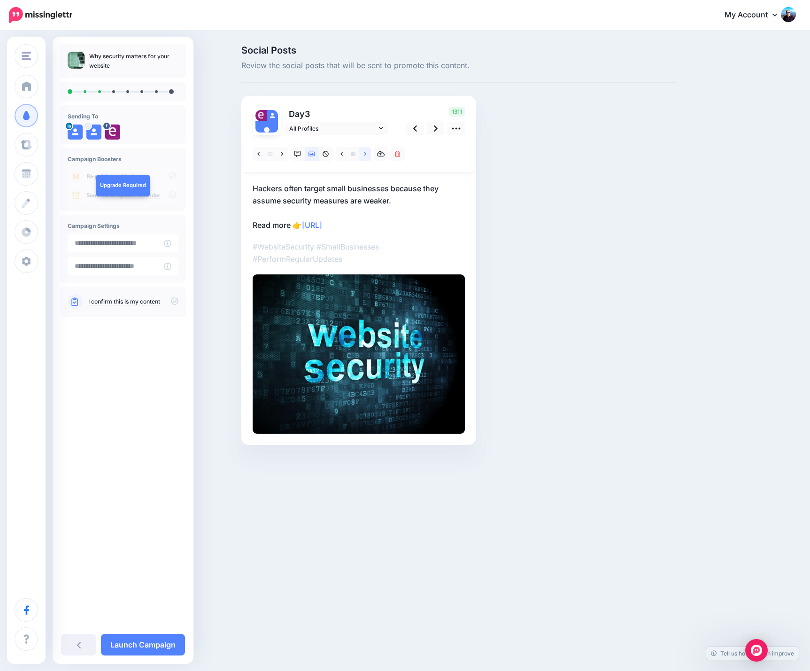
click at [365, 154] on icon at bounding box center [365, 154] width 2 height 7
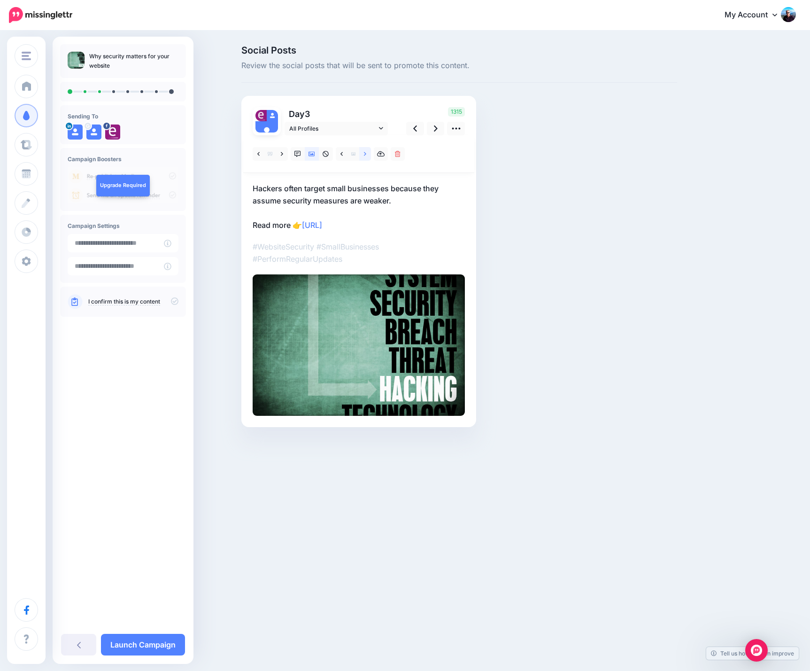
click at [365, 154] on icon at bounding box center [365, 154] width 2 height 7
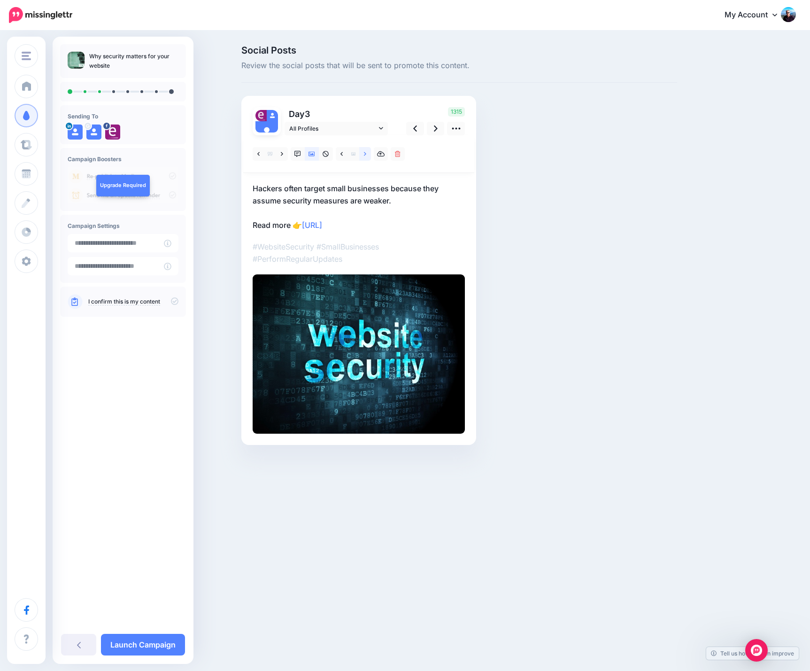
click at [365, 154] on icon at bounding box center [365, 154] width 2 height 7
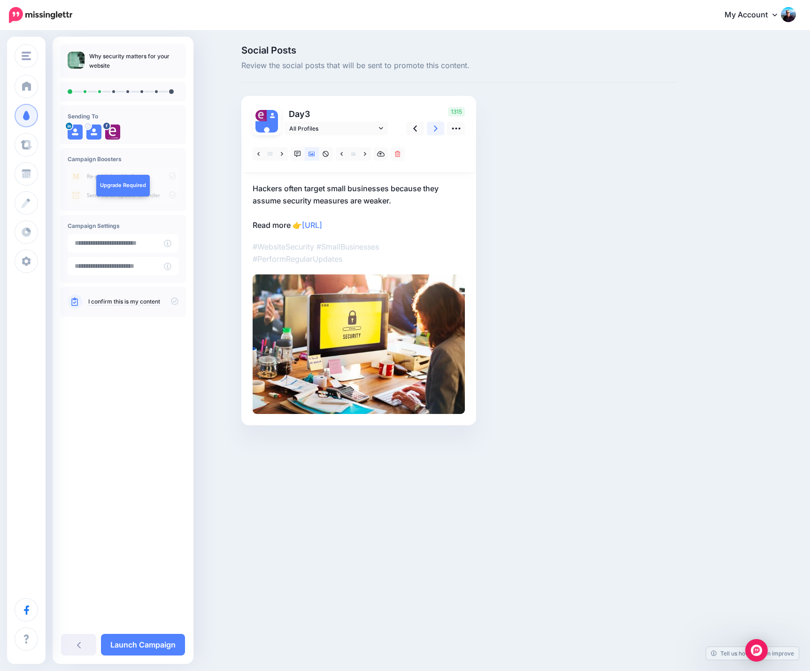
click at [433, 127] on link at bounding box center [436, 129] width 18 height 14
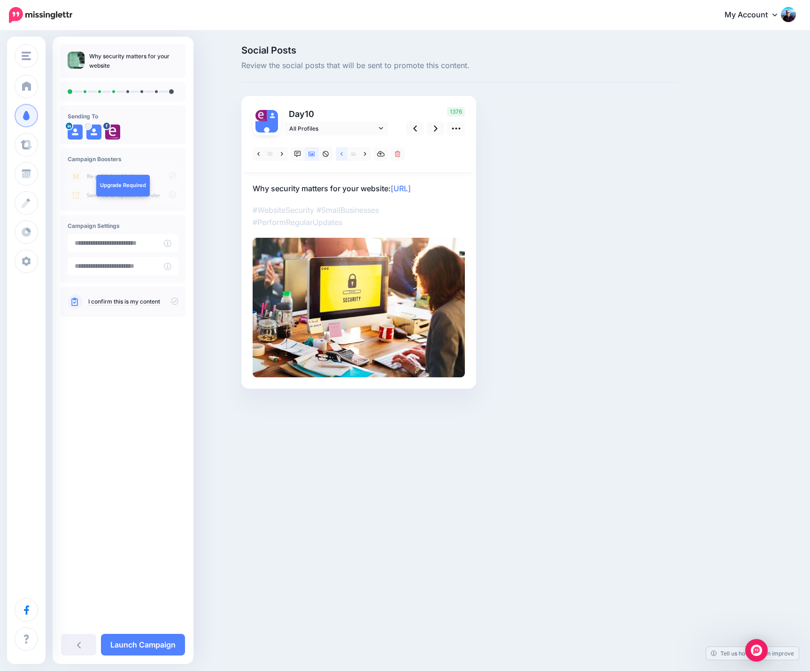
click at [342, 155] on icon at bounding box center [342, 154] width 2 height 4
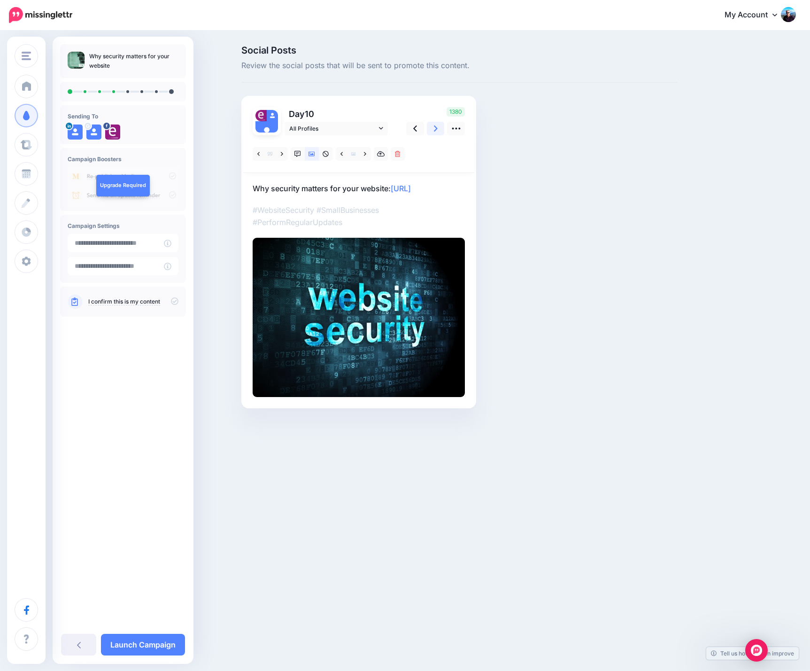
click at [436, 128] on icon at bounding box center [436, 128] width 4 height 6
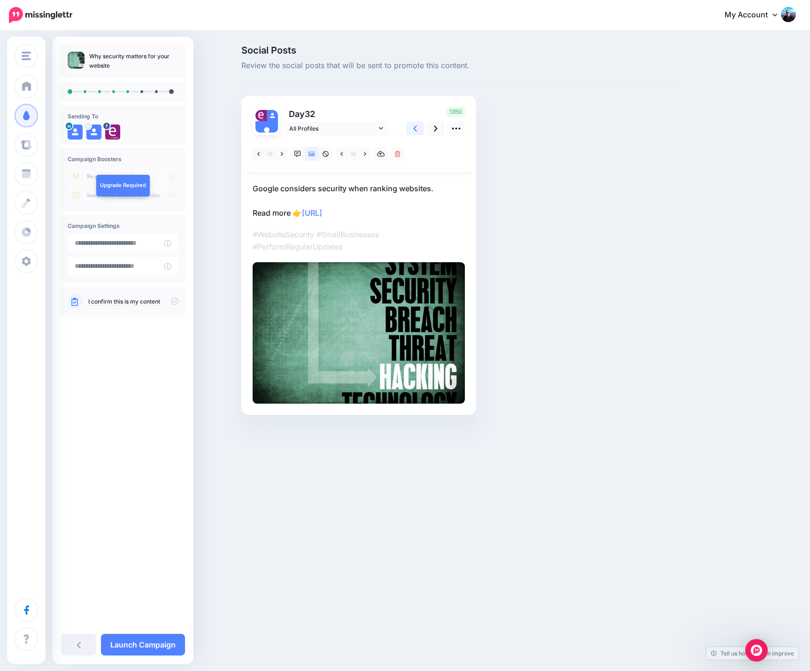
click at [413, 127] on link at bounding box center [415, 129] width 18 height 14
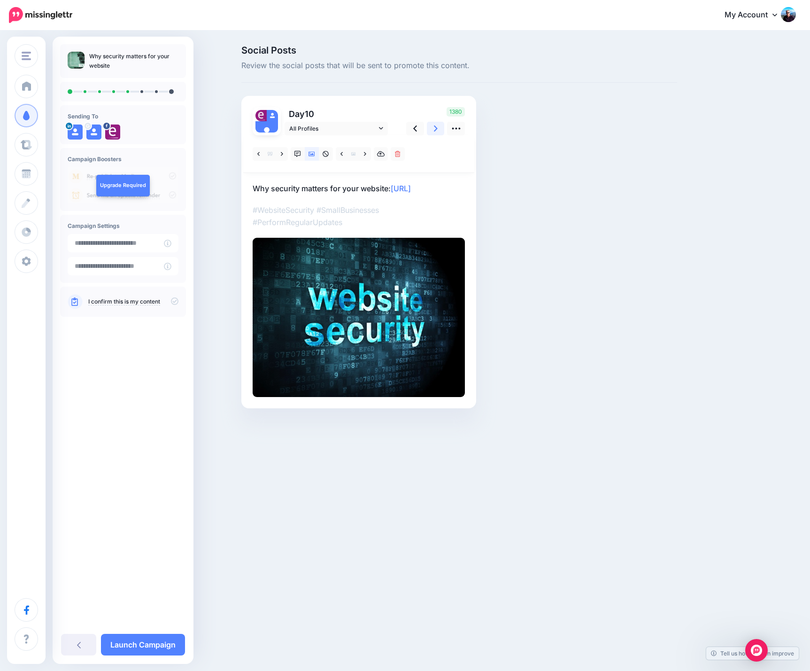
click at [439, 128] on link at bounding box center [436, 129] width 18 height 14
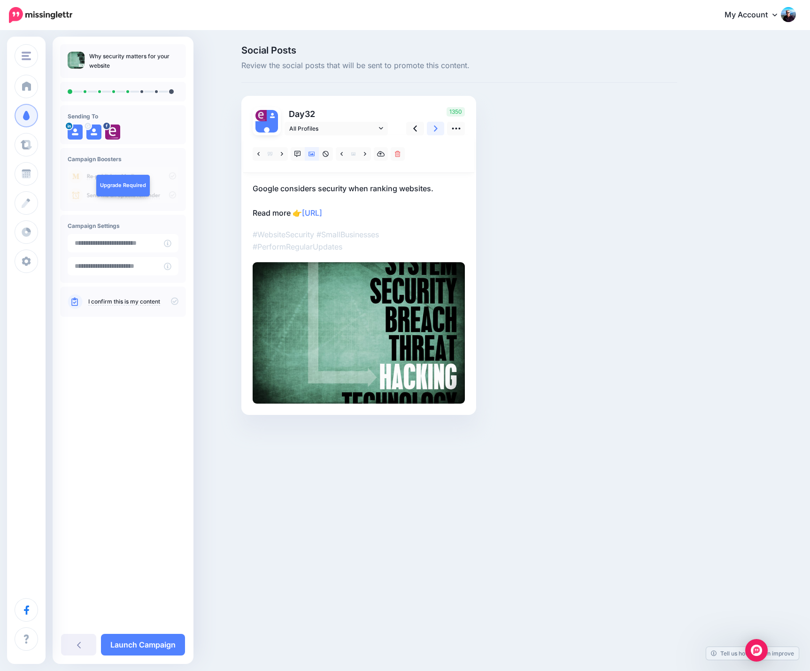
click at [435, 131] on icon at bounding box center [436, 128] width 4 height 6
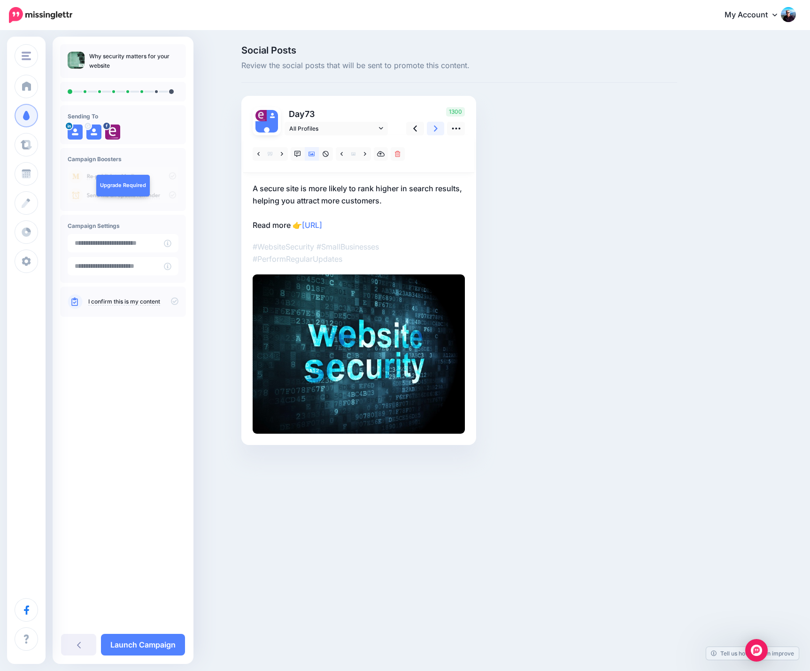
click at [436, 128] on icon at bounding box center [436, 128] width 4 height 6
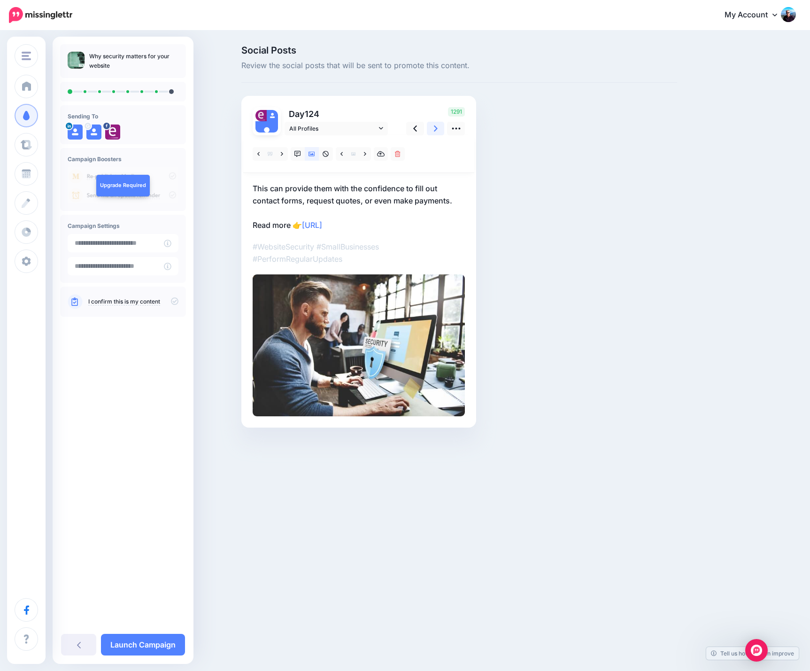
click at [436, 128] on icon at bounding box center [436, 128] width 4 height 6
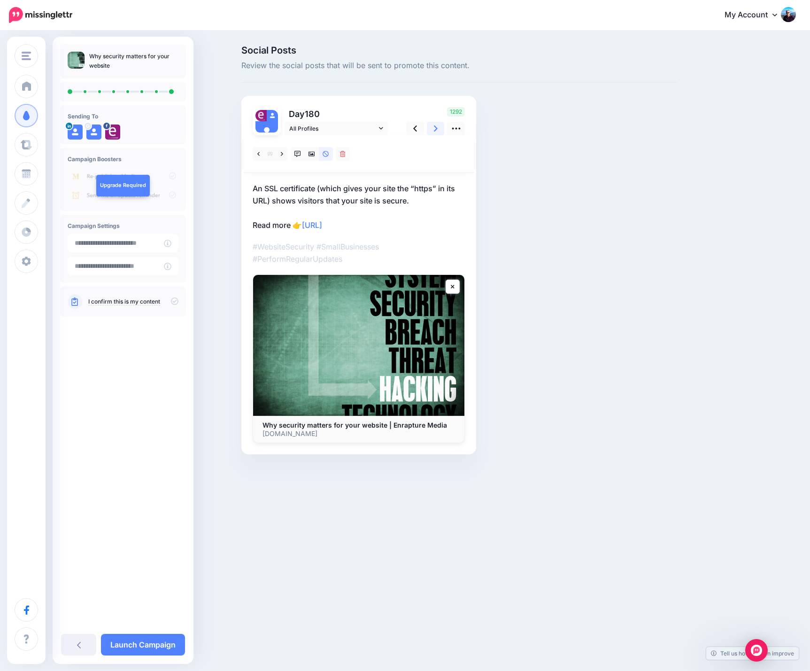
click at [437, 128] on icon at bounding box center [436, 129] width 4 height 10
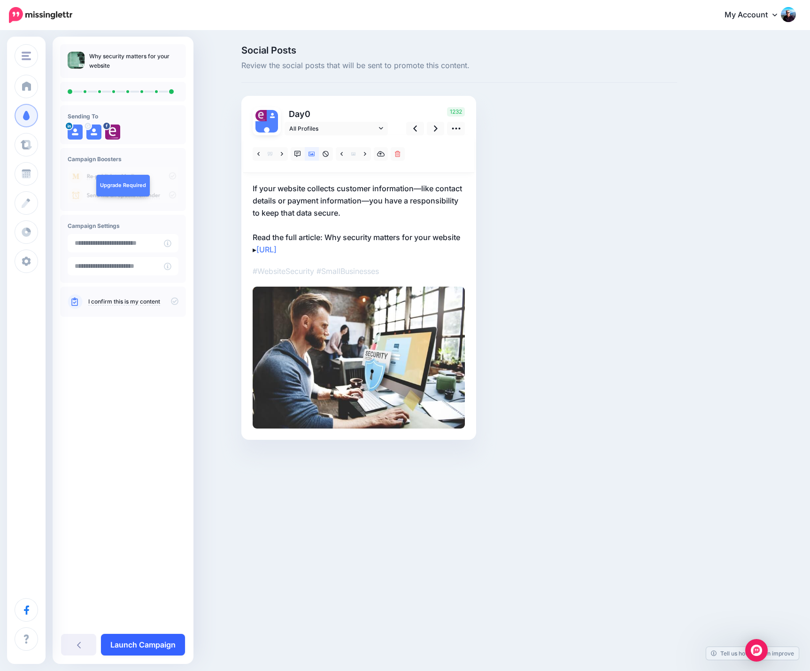
click at [132, 646] on link "Launch Campaign" at bounding box center [143, 645] width 84 height 22
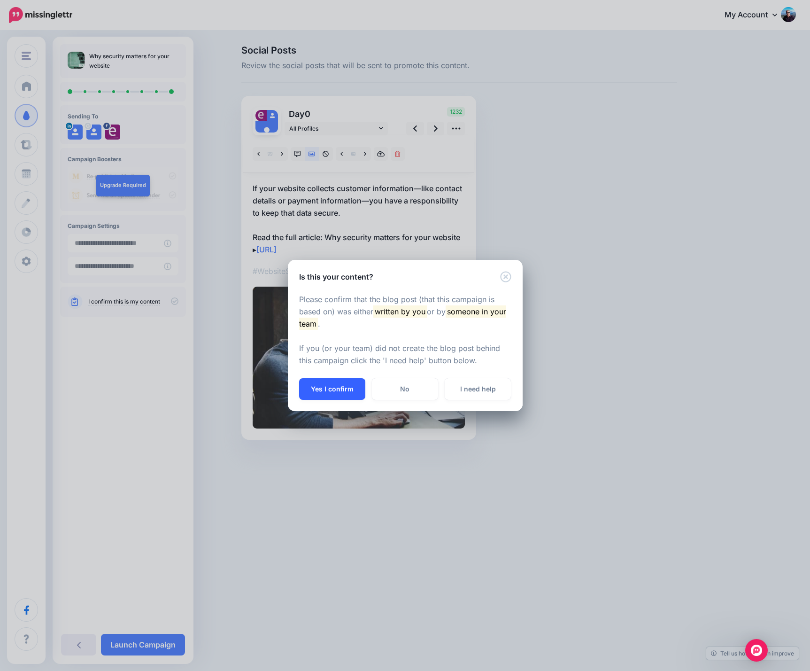
click at [337, 386] on button "Yes I confirm" at bounding box center [332, 389] width 66 height 22
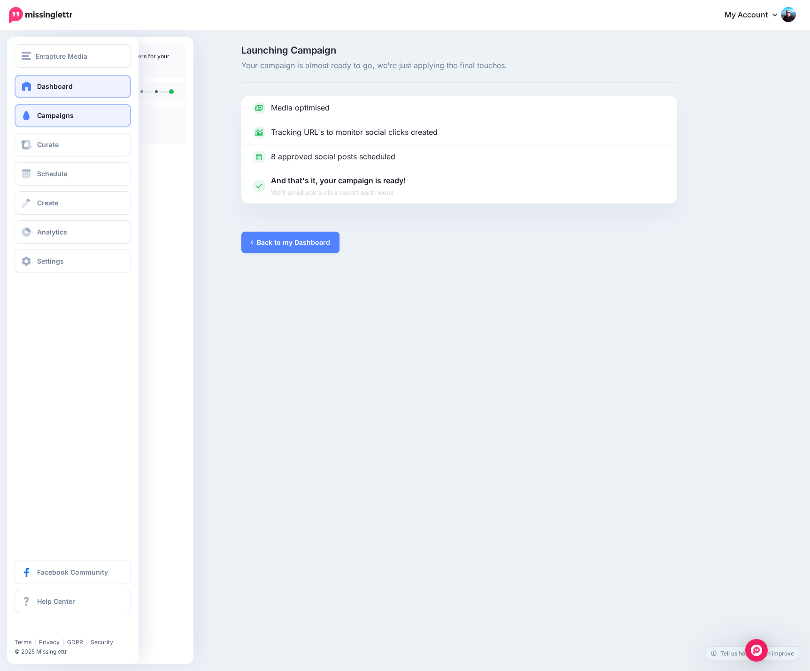
click at [64, 86] on span "Dashboard" at bounding box center [55, 86] width 36 height 8
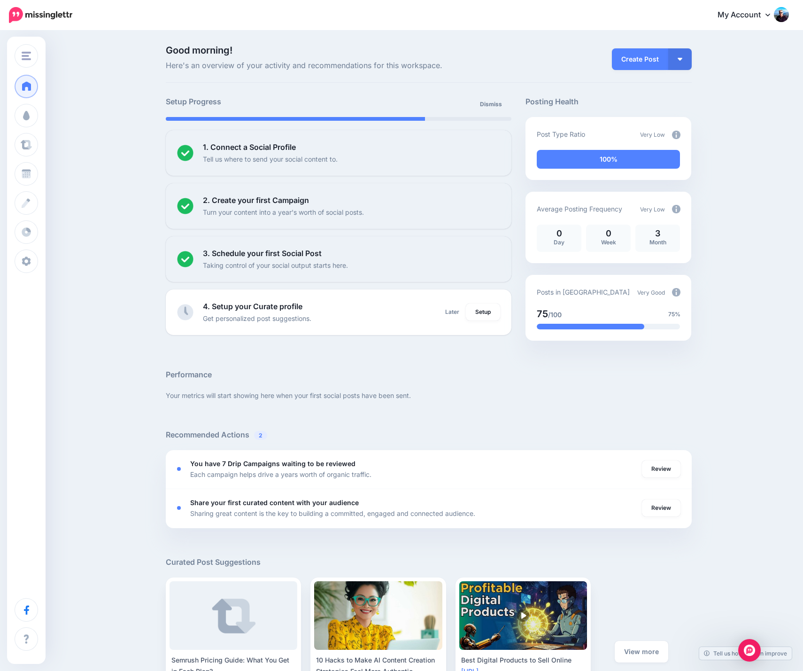
click at [106, 286] on div "Good morning! Here's an overview of your activity and recommendations for this …" at bounding box center [401, 572] width 803 height 1083
click at [453, 312] on link "Later" at bounding box center [452, 311] width 25 height 17
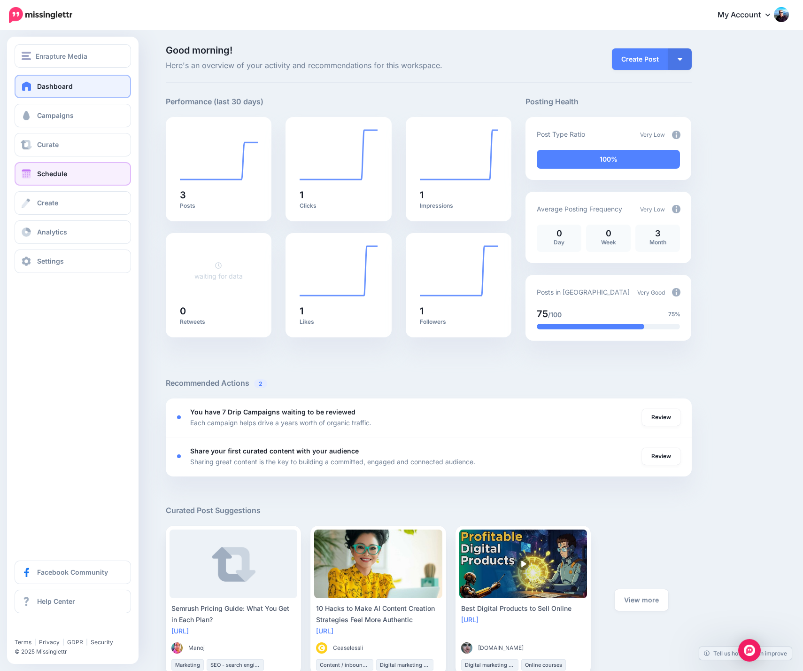
click at [27, 171] on span at bounding box center [26, 173] width 12 height 9
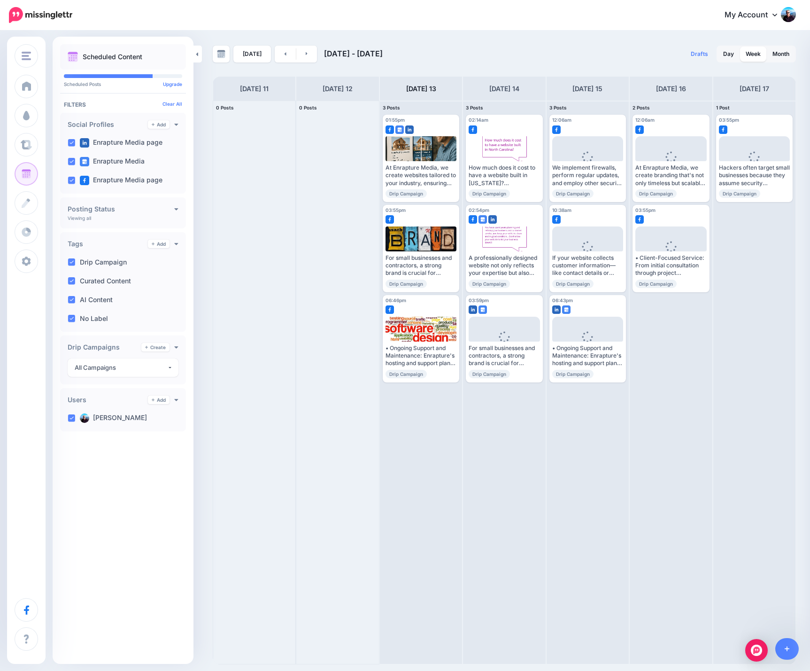
click at [471, 39] on div "Today Aug 11 - Aug 18, 2025 Drafts 0 Day Week Month PRO TIP" at bounding box center [405, 347] width 810 height 633
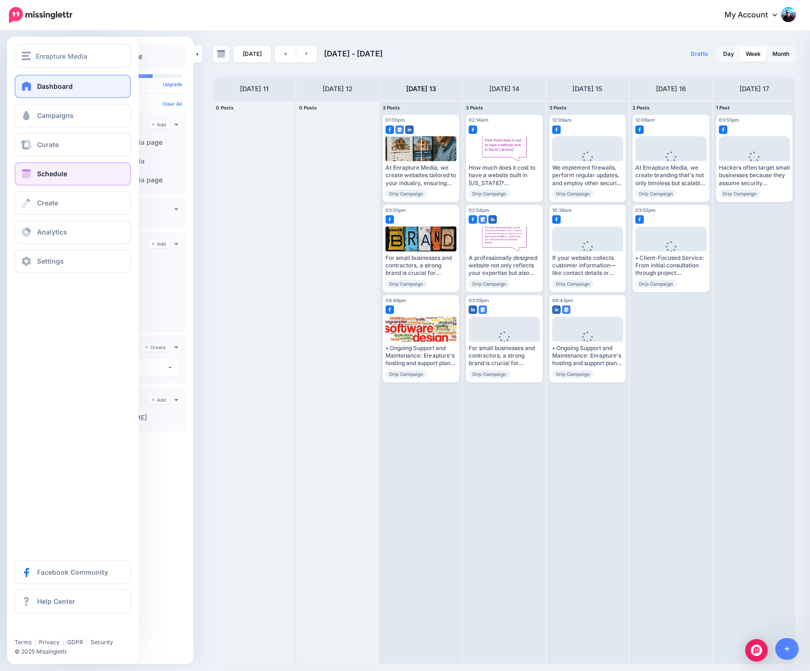
click at [61, 88] on span "Dashboard" at bounding box center [55, 86] width 36 height 8
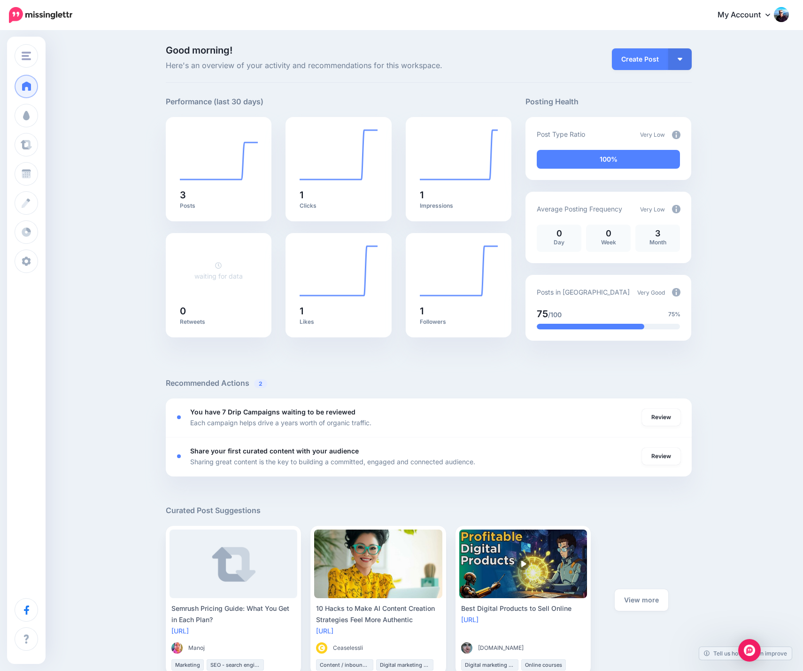
click at [770, 15] on icon at bounding box center [768, 15] width 5 height 3
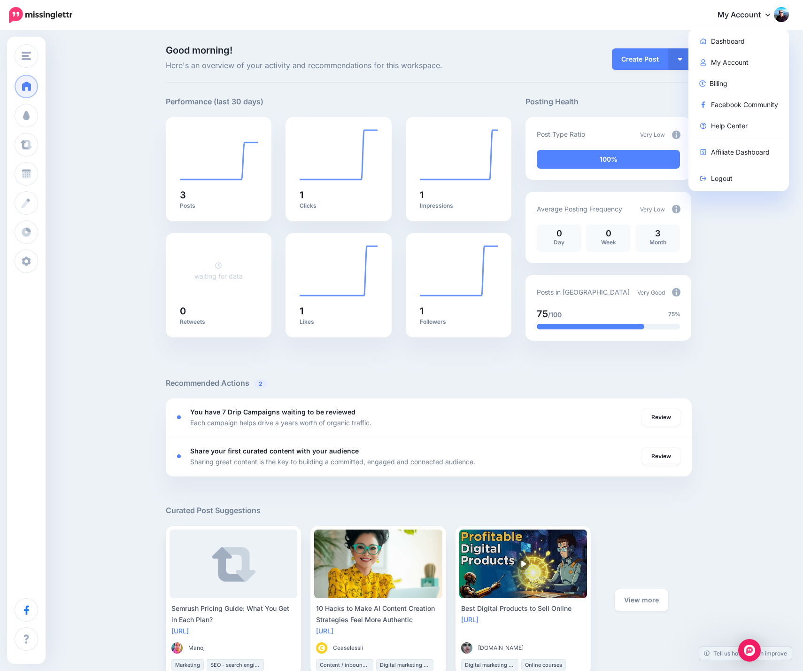
click at [96, 295] on div "Good morning! Here's an overview of your activity and recommendations for this …" at bounding box center [401, 547] width 803 height 1032
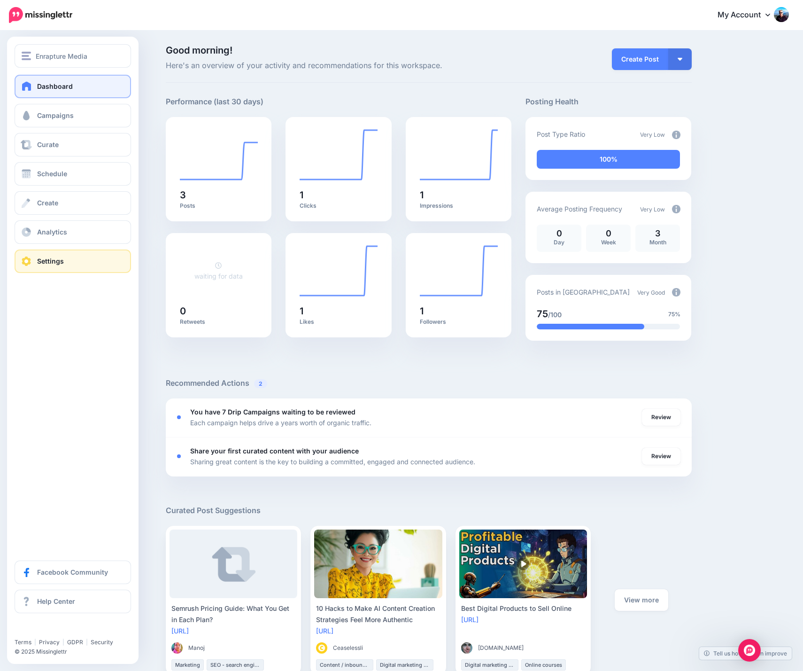
click at [46, 261] on span "Settings" at bounding box center [50, 261] width 27 height 8
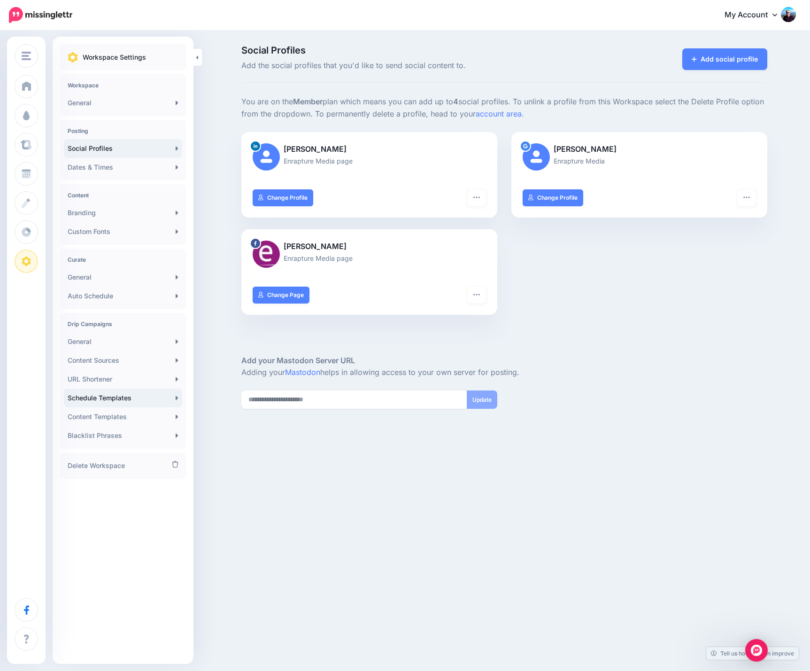
click at [154, 400] on link "Schedule Templates" at bounding box center [123, 397] width 118 height 19
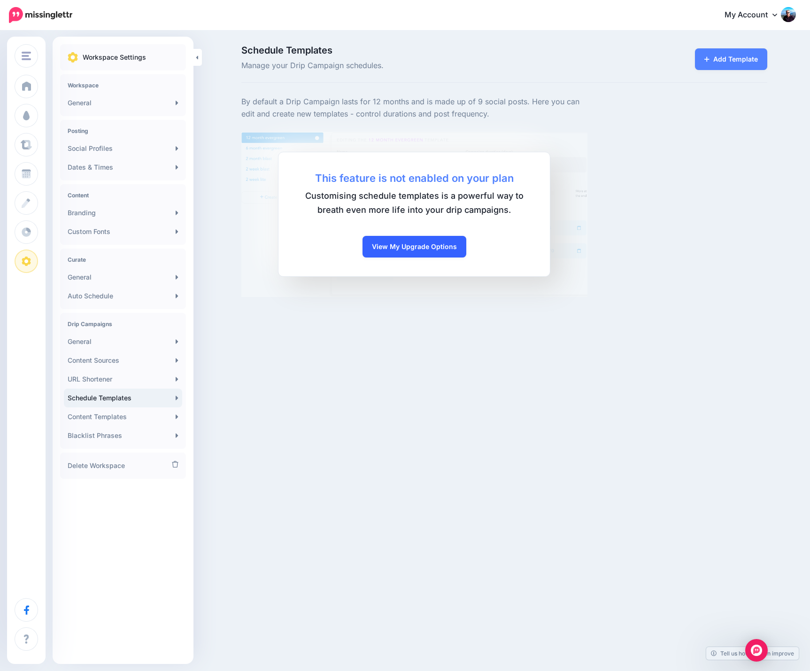
click at [403, 248] on link "View My Upgrade Options" at bounding box center [415, 247] width 104 height 22
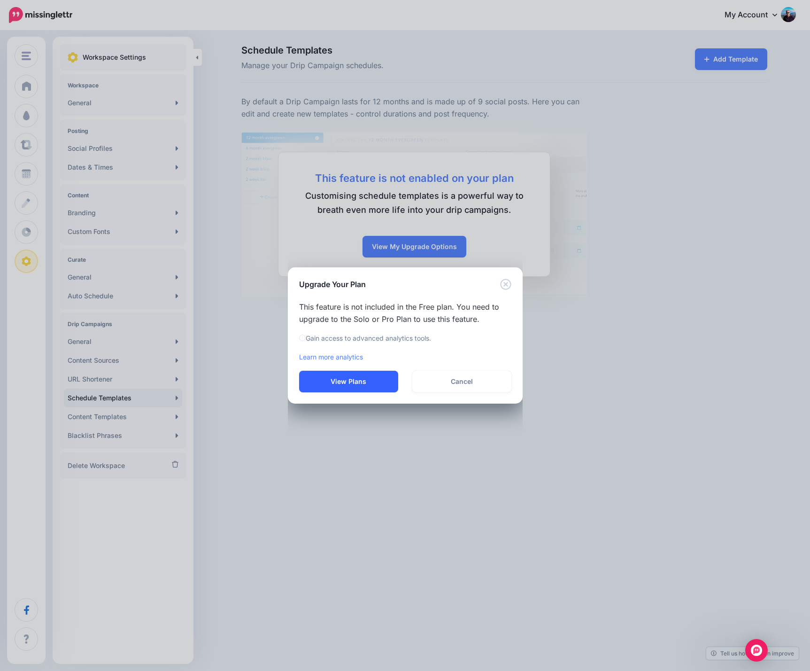
click at [335, 383] on button "View Plans" at bounding box center [348, 382] width 99 height 22
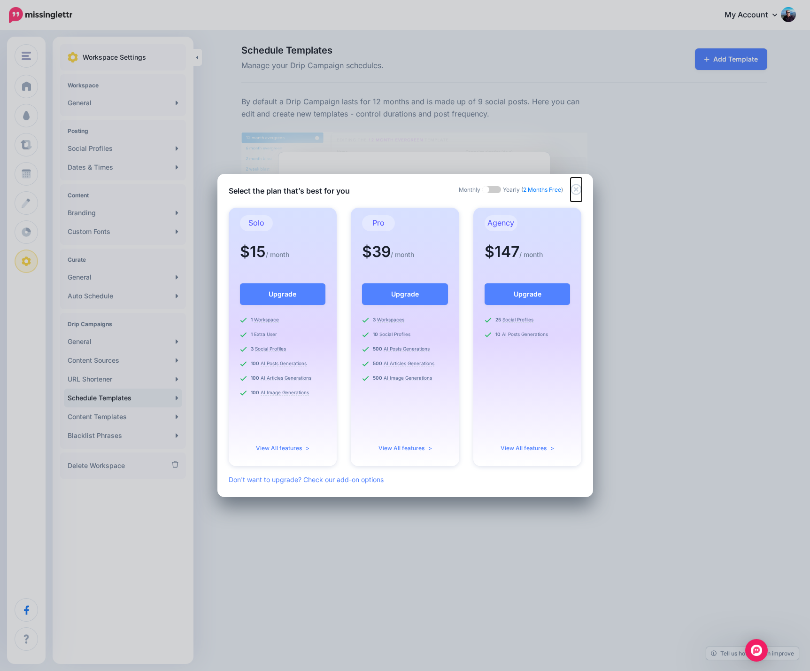
click at [575, 189] on icon "Close" at bounding box center [576, 189] width 11 height 11
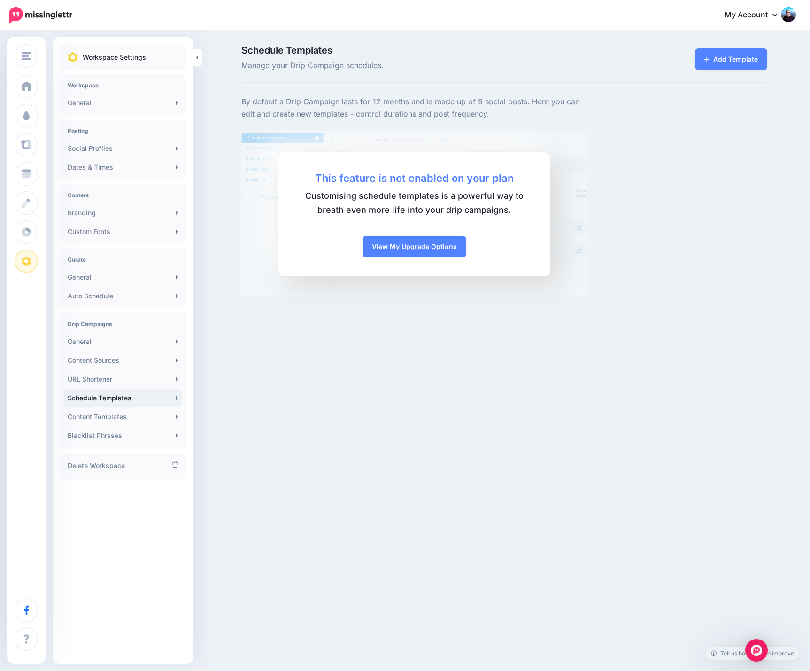
click at [628, 126] on div "By default a Drip Campaign lasts for 12 months and is made up of 9 social posts…" at bounding box center [504, 196] width 540 height 201
click at [775, 16] on icon at bounding box center [775, 15] width 5 height 3
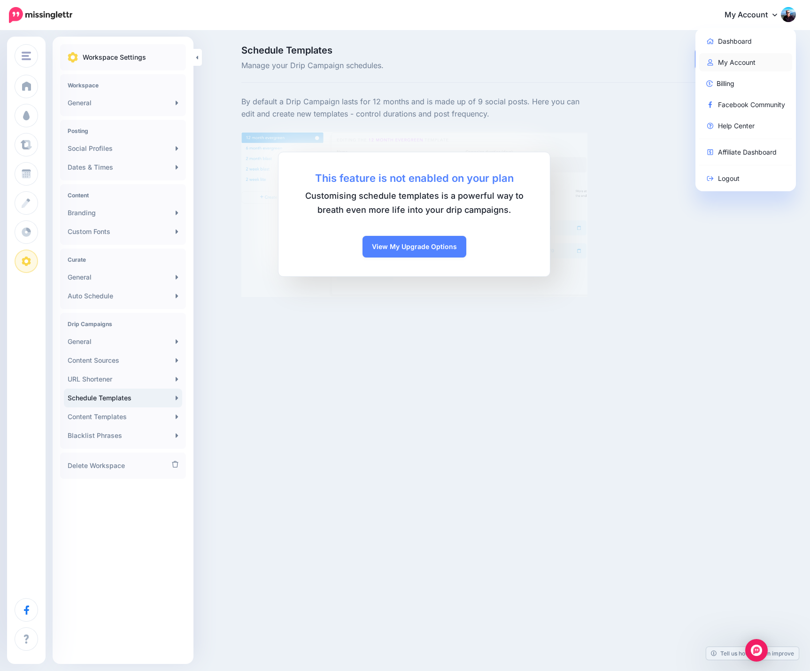
click at [738, 59] on link "My Account" at bounding box center [745, 62] width 93 height 18
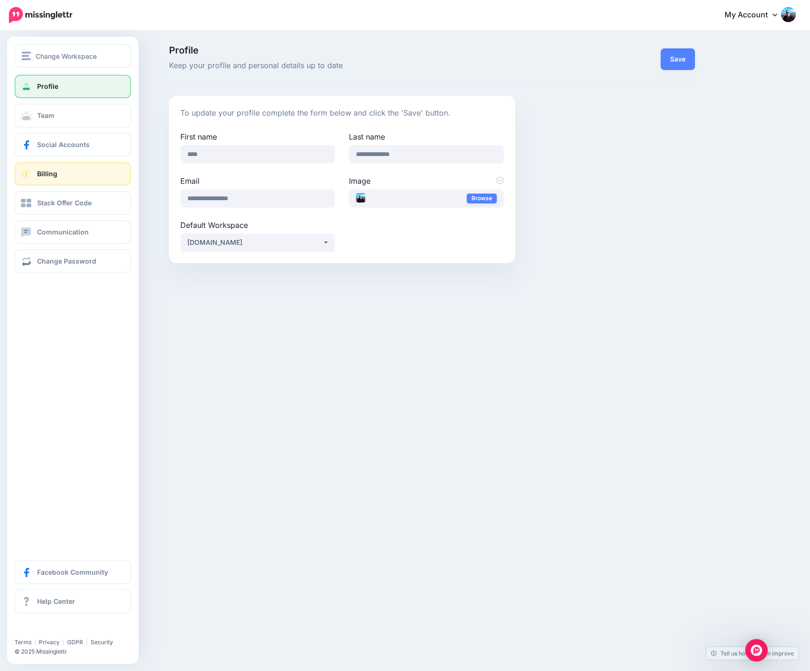
click at [73, 172] on link "Billing" at bounding box center [73, 173] width 116 height 23
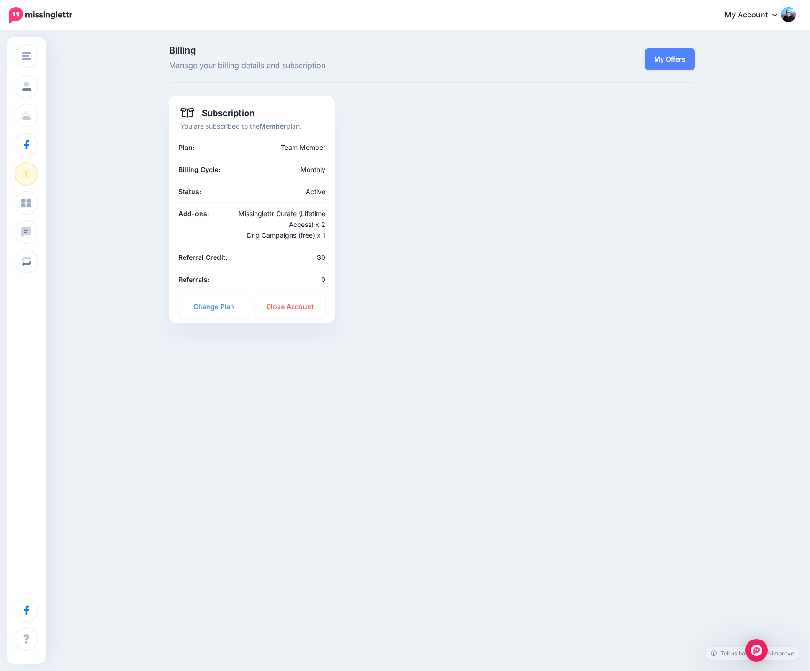
click at [335, 357] on div "Change Workspace LOOP [DOMAIN_NAME] Isabelle Vets Roseneath Dental [PERSON_NAME…" at bounding box center [405, 224] width 810 height 386
click at [279, 239] on div "Missinglettr Curate (Lifetime Access) x 2 Drip Campaigns (free) x 1" at bounding box center [279, 224] width 108 height 32
drag, startPoint x: 248, startPoint y: 233, endPoint x: 328, endPoint y: 235, distance: 79.9
click at [328, 235] on div "Missinglettr Curate (Lifetime Access) x 2 Drip Campaigns (free) x 1" at bounding box center [279, 224] width 108 height 32
click at [386, 236] on div "Subscription You are subscribed to the Member plan. Plan: Team Member Billing C…" at bounding box center [432, 209] width 540 height 227
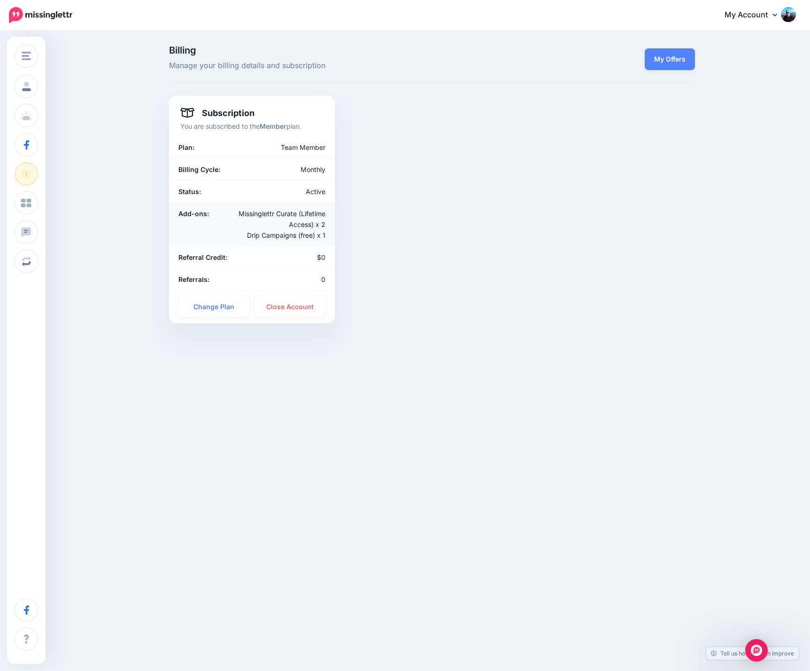
click at [304, 238] on div "Missinglettr Curate (Lifetime Access) x 2 Drip Campaigns (free) x 1" at bounding box center [279, 224] width 108 height 32
drag, startPoint x: 248, startPoint y: 233, endPoint x: 343, endPoint y: 234, distance: 95.8
click at [343, 234] on div "Subscription You are subscribed to the Member plan. Plan: Team Member Billing C…" at bounding box center [432, 209] width 540 height 227
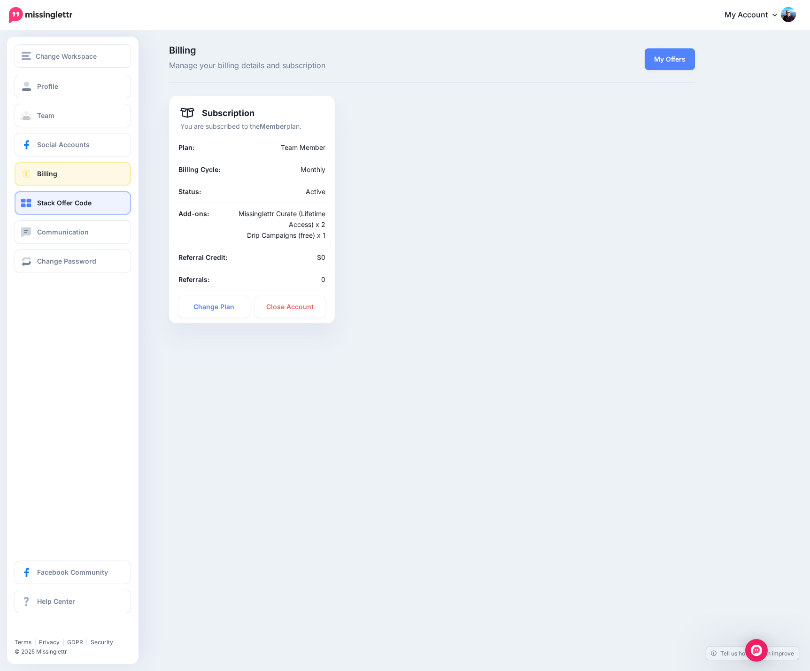
click at [68, 202] on span "Stack Offer Code" at bounding box center [64, 203] width 54 height 8
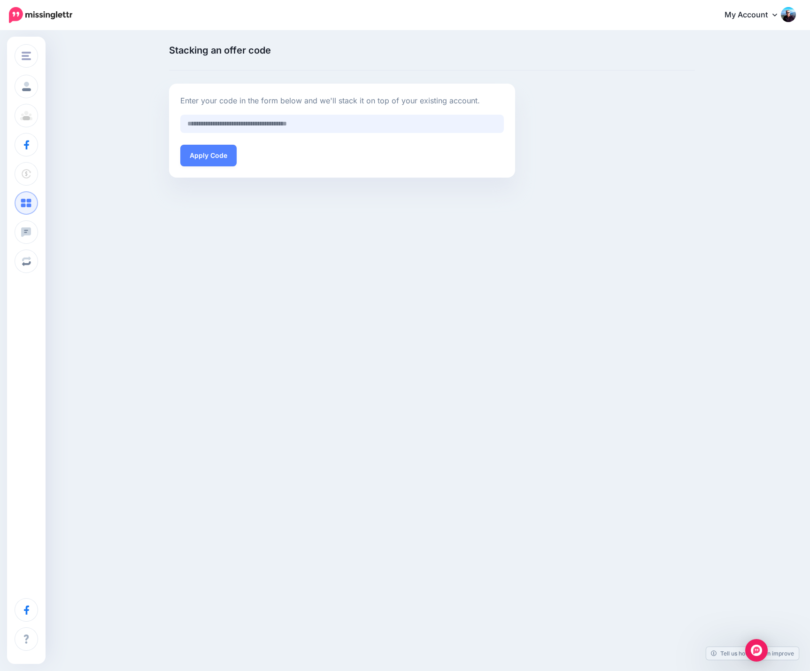
click at [250, 124] on input at bounding box center [342, 124] width 324 height 18
click at [162, 229] on div "Change Workspace LOOP [DOMAIN_NAME] Isabelle Vets Roseneath Dental [PERSON_NAME…" at bounding box center [405, 151] width 810 height 241
